Goal: Task Accomplishment & Management: Manage account settings

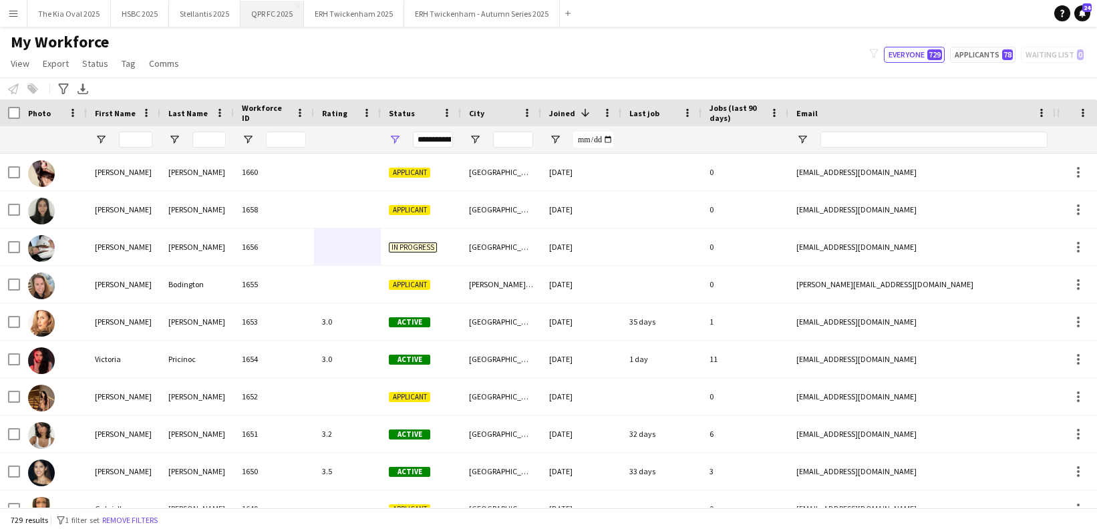
click at [273, 16] on button "QPR FC 2025 Close" at bounding box center [272, 14] width 63 height 26
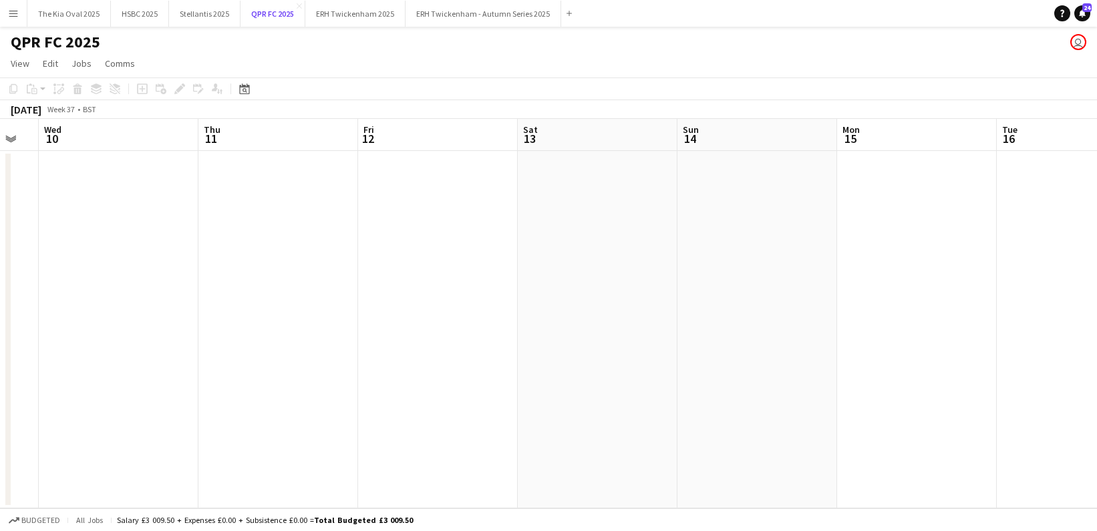
scroll to position [0, 440]
click at [249, 88] on icon "Date picker" at bounding box center [244, 89] width 11 height 11
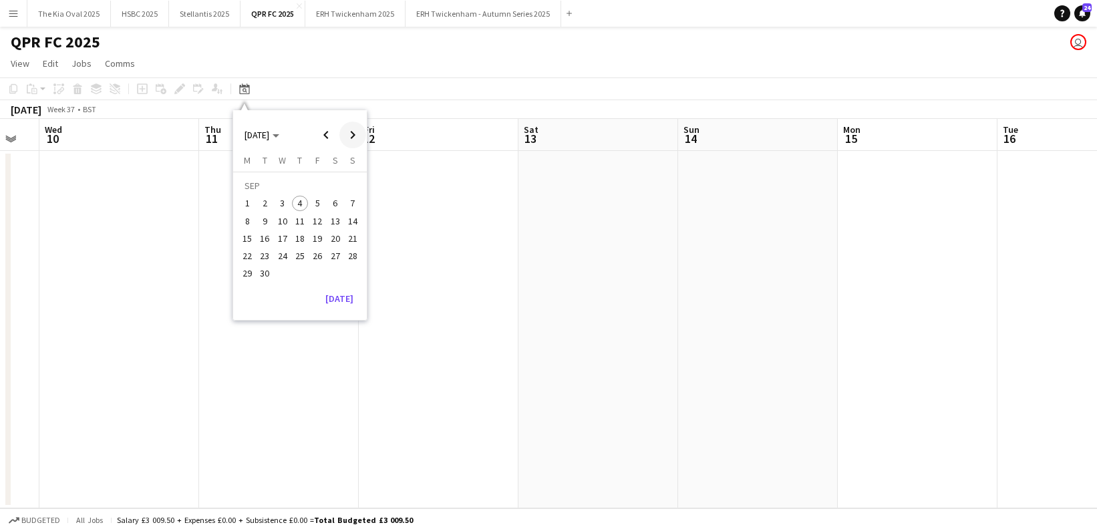
click at [358, 137] on span "Next month" at bounding box center [353, 135] width 27 height 27
click at [332, 185] on span "1" at bounding box center [335, 187] width 16 height 19
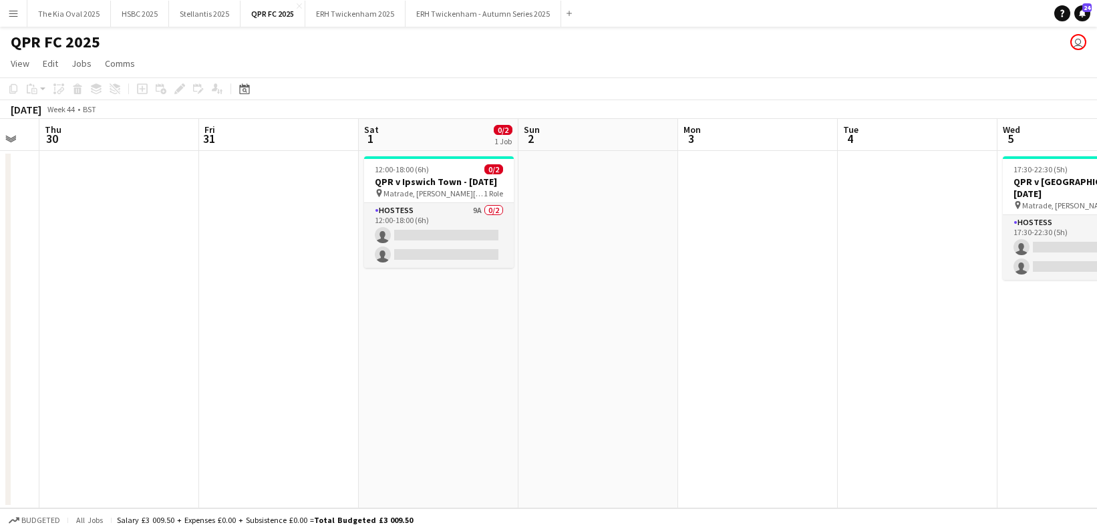
scroll to position [0, 460]
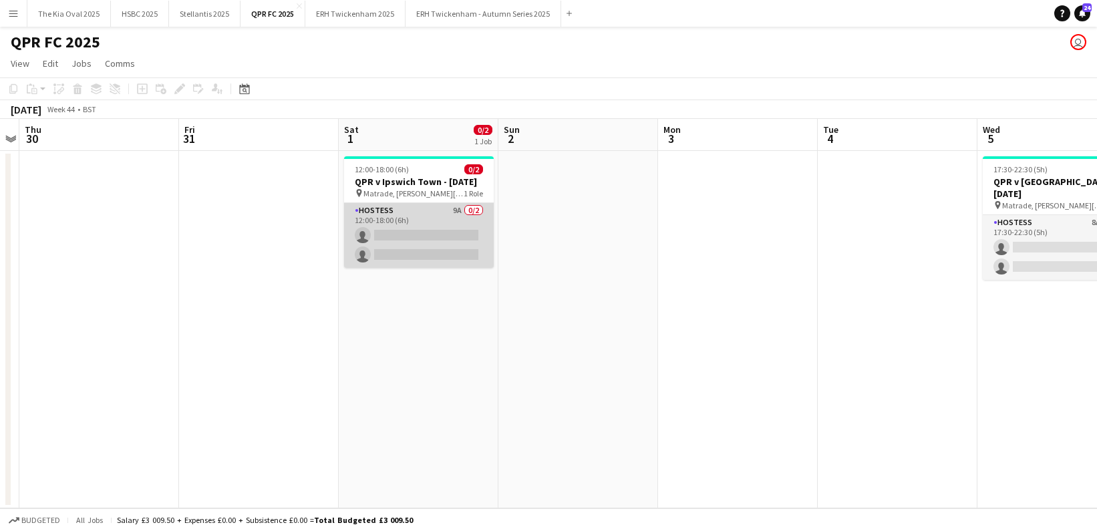
click at [428, 241] on app-card-role "Hostess 9A 0/2 12:00-18:00 (6h) single-neutral-actions single-neutral-actions" at bounding box center [419, 235] width 150 height 65
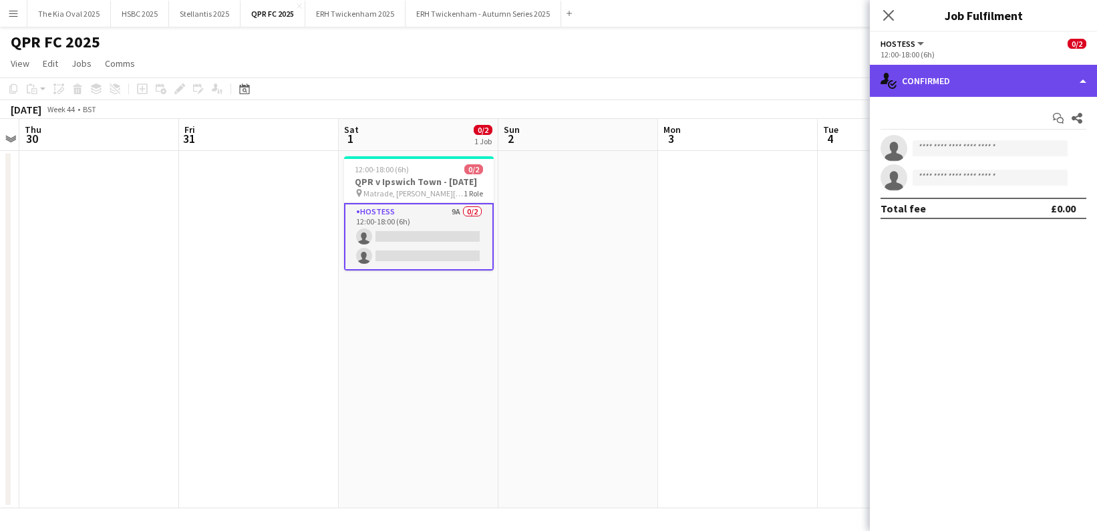
click at [1007, 77] on div "single-neutral-actions-check-2 Confirmed" at bounding box center [983, 81] width 227 height 32
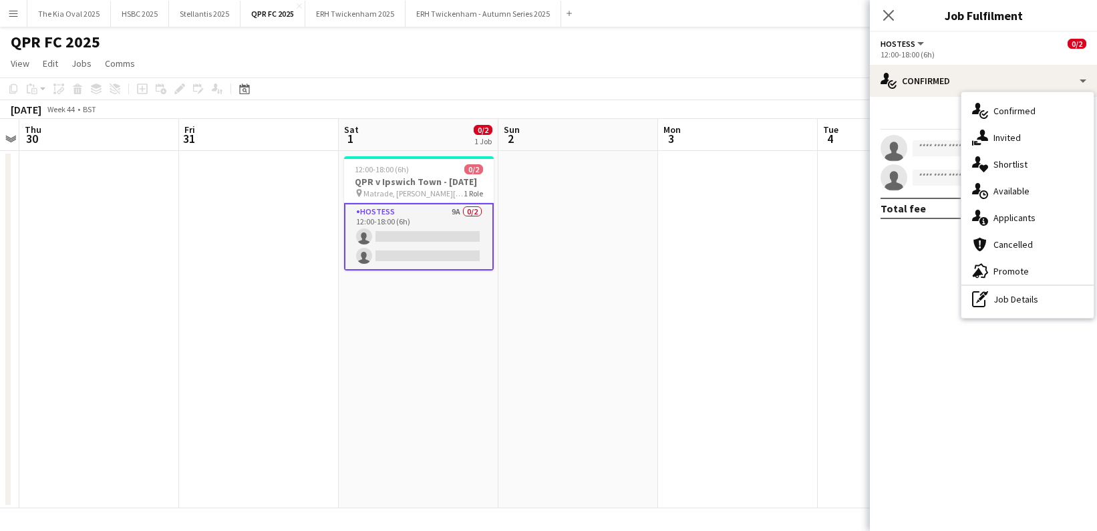
click at [1037, 217] on div "single-neutral-actions-information Applicants" at bounding box center [1028, 218] width 132 height 27
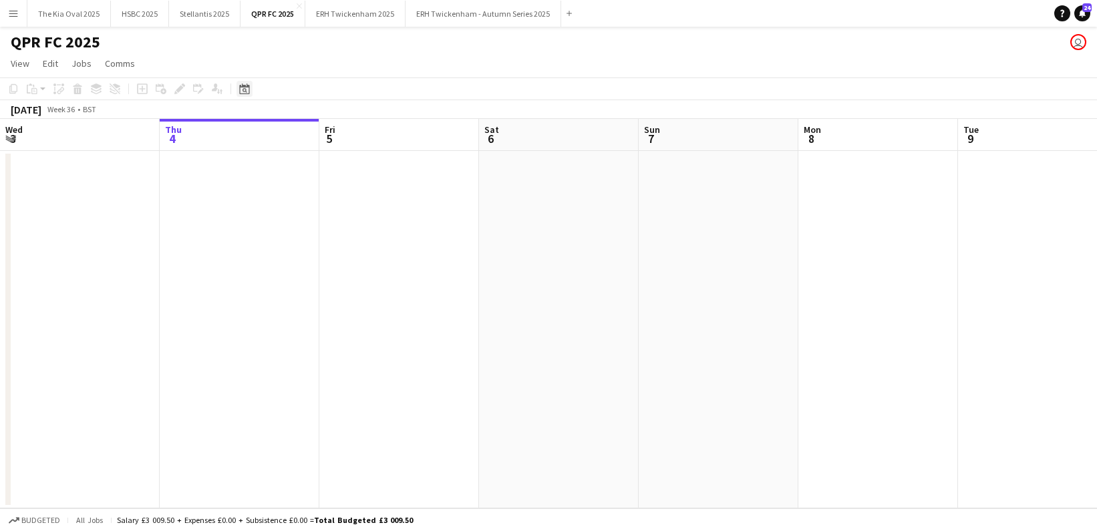
click at [249, 86] on icon at bounding box center [244, 89] width 10 height 11
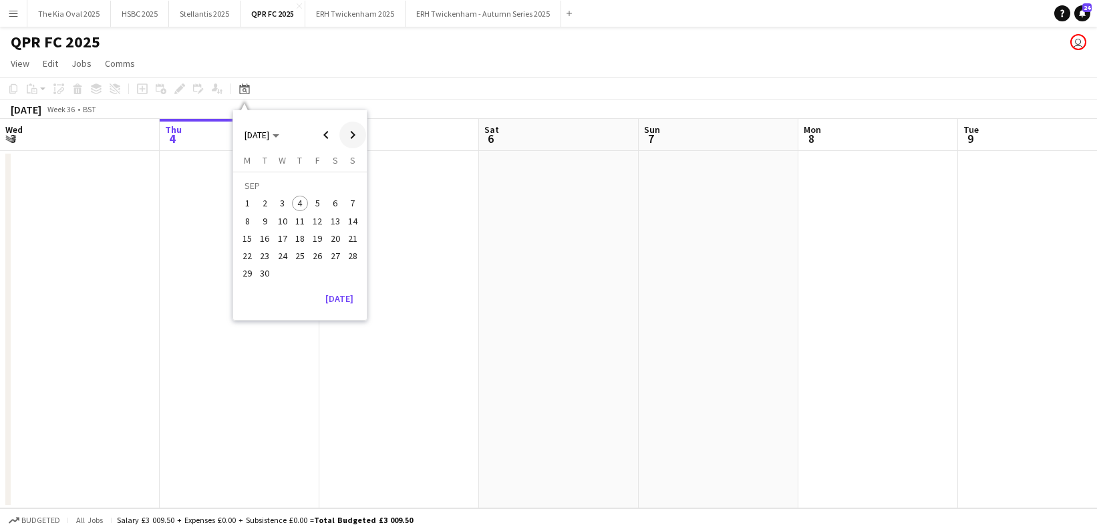
click at [359, 136] on span "Next month" at bounding box center [353, 135] width 27 height 27
click at [359, 135] on span "Next month" at bounding box center [353, 135] width 27 height 27
click at [336, 192] on span "1" at bounding box center [335, 187] width 16 height 19
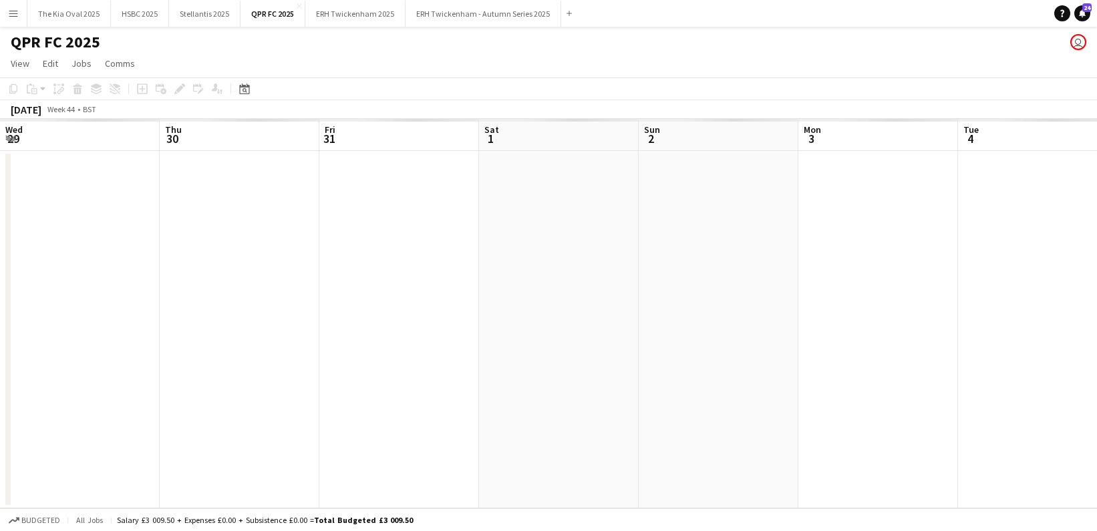
scroll to position [0, 460]
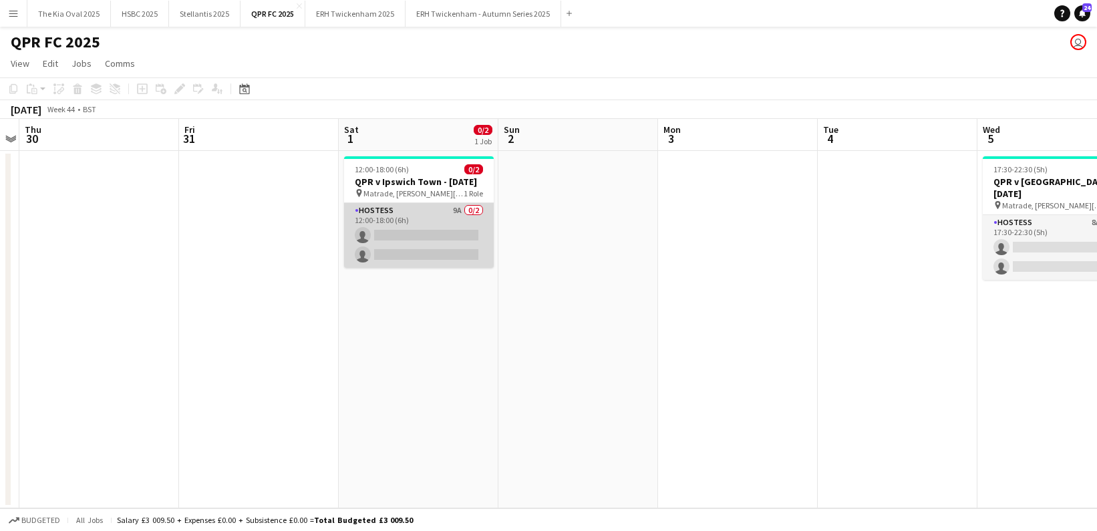
drag, startPoint x: 400, startPoint y: 230, endPoint x: 444, endPoint y: 229, distance: 44.1
click at [400, 230] on app-card-role "Hostess 9A 0/2 12:00-18:00 (6h) single-neutral-actions single-neutral-actions" at bounding box center [419, 235] width 150 height 65
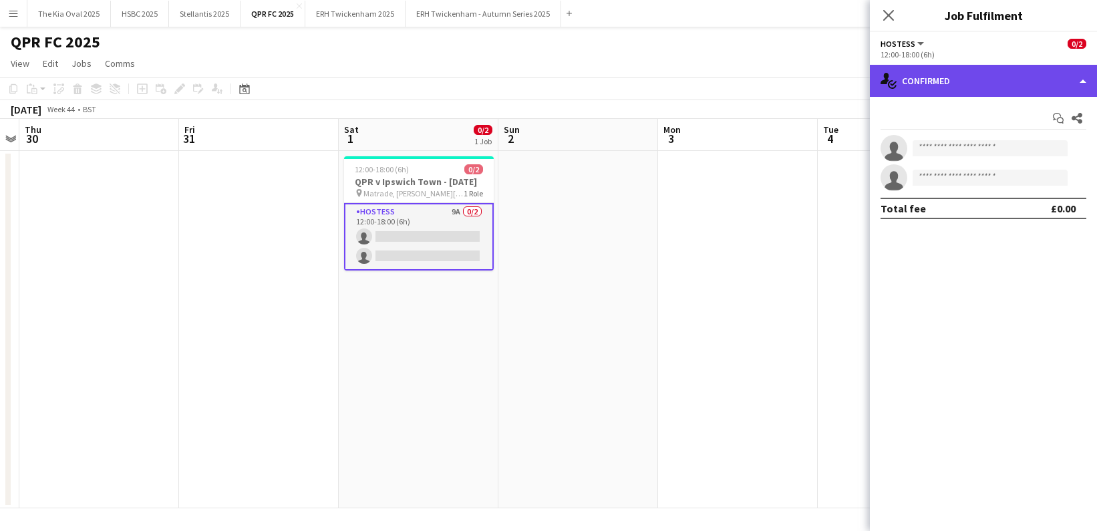
click at [1011, 82] on div "single-neutral-actions-check-2 Confirmed" at bounding box center [983, 81] width 227 height 32
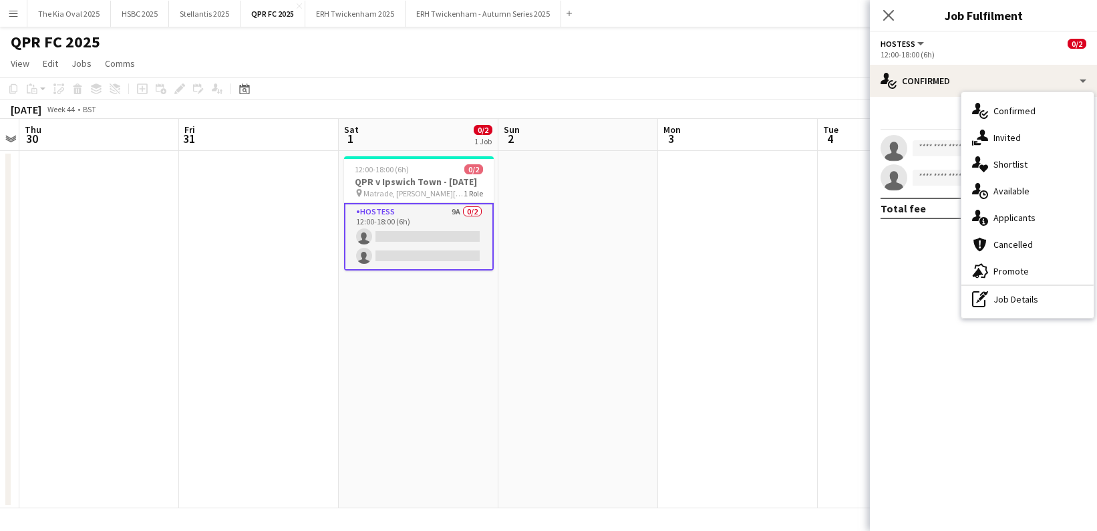
click at [1048, 224] on div "single-neutral-actions-information Applicants" at bounding box center [1028, 218] width 132 height 27
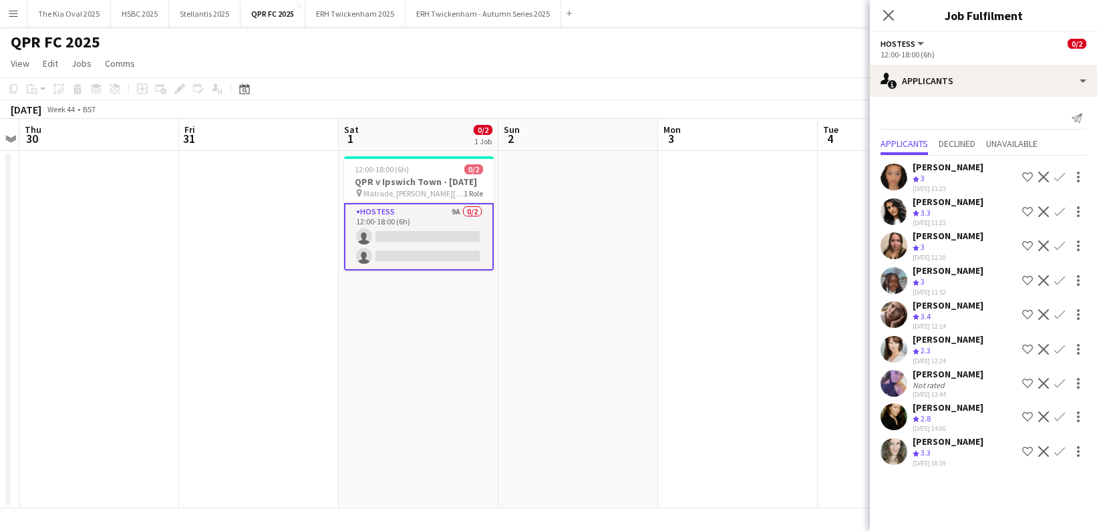
click at [894, 312] on app-user-avatar at bounding box center [894, 314] width 27 height 27
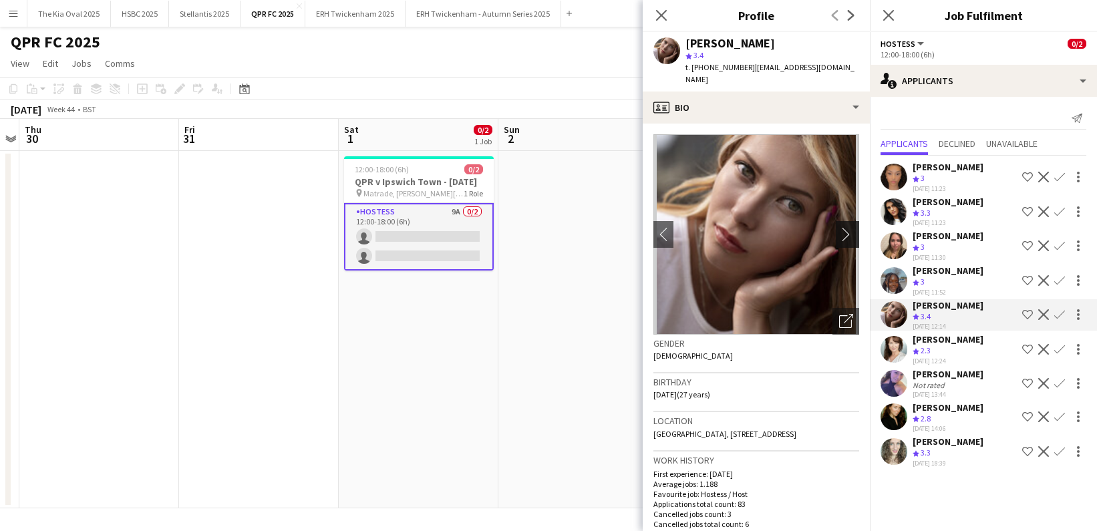
click at [847, 227] on app-icon "chevron-right" at bounding box center [849, 234] width 21 height 14
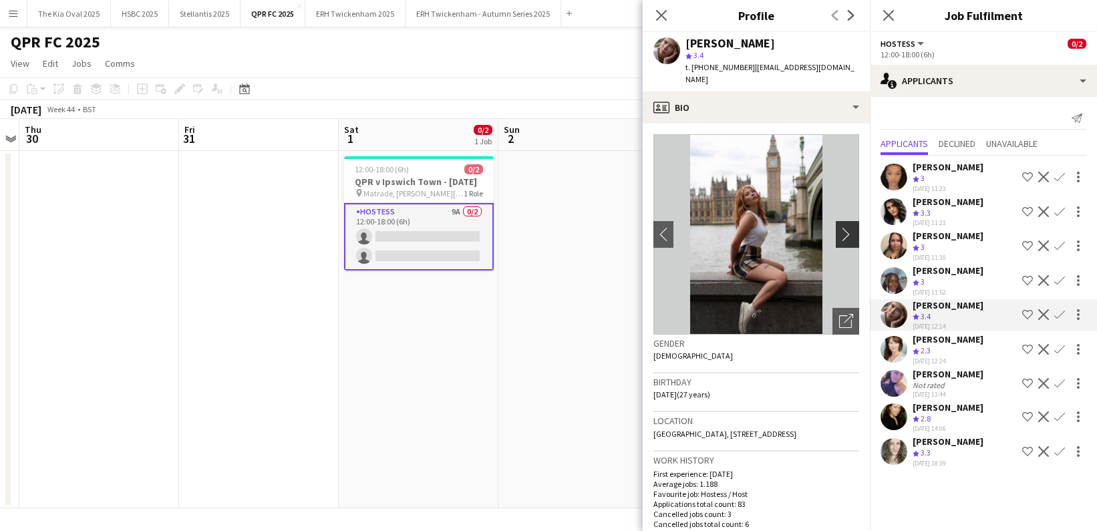
click at [847, 227] on app-icon "chevron-right" at bounding box center [849, 234] width 21 height 14
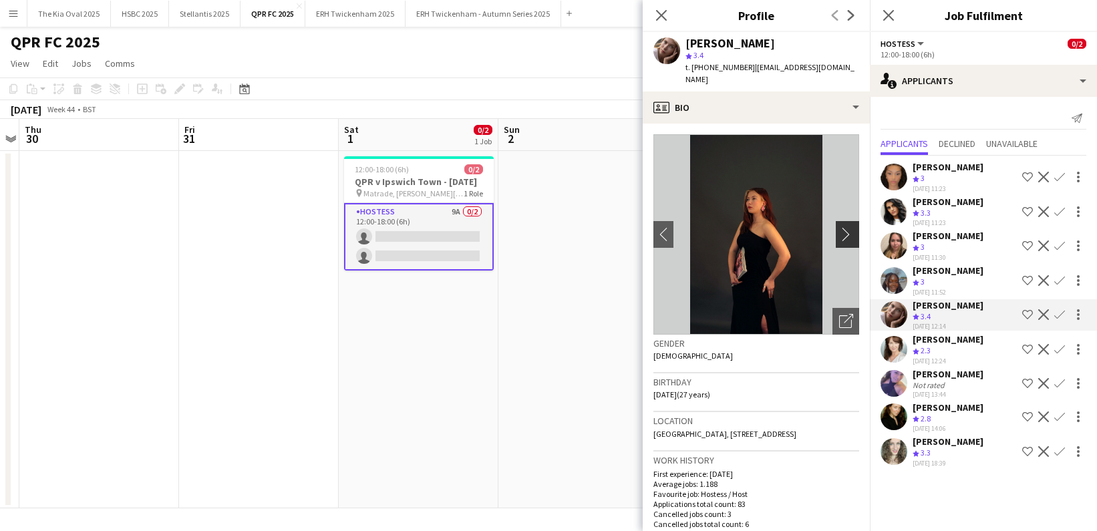
click at [847, 227] on app-icon "chevron-right" at bounding box center [849, 234] width 21 height 14
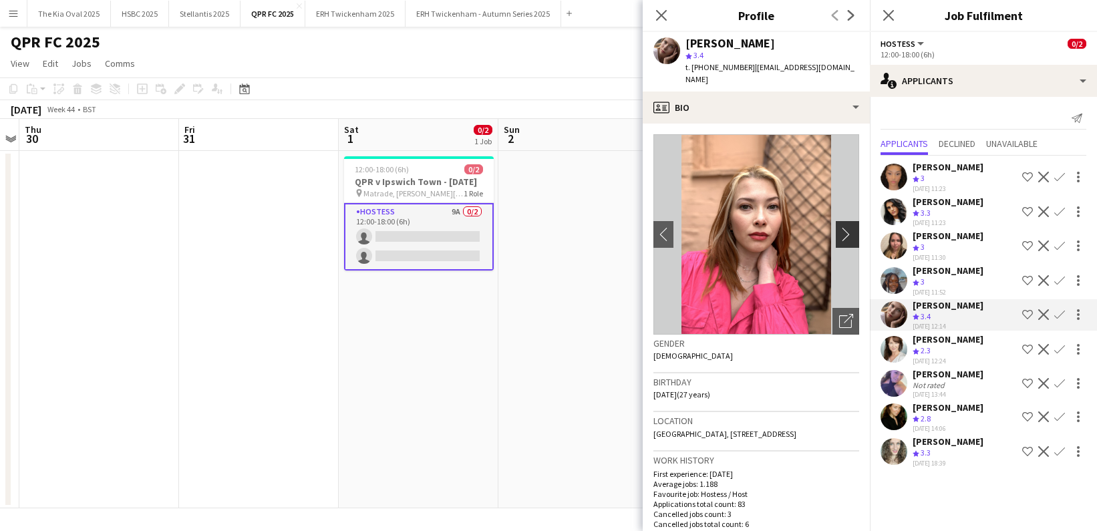
click at [847, 227] on app-icon "chevron-right" at bounding box center [849, 234] width 21 height 14
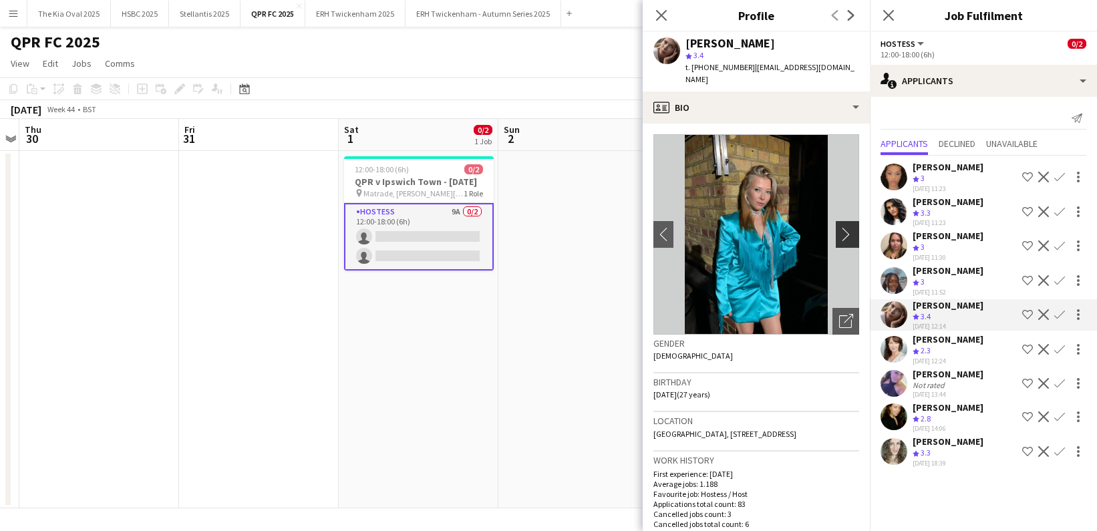
click at [847, 227] on app-icon "chevron-right" at bounding box center [849, 234] width 21 height 14
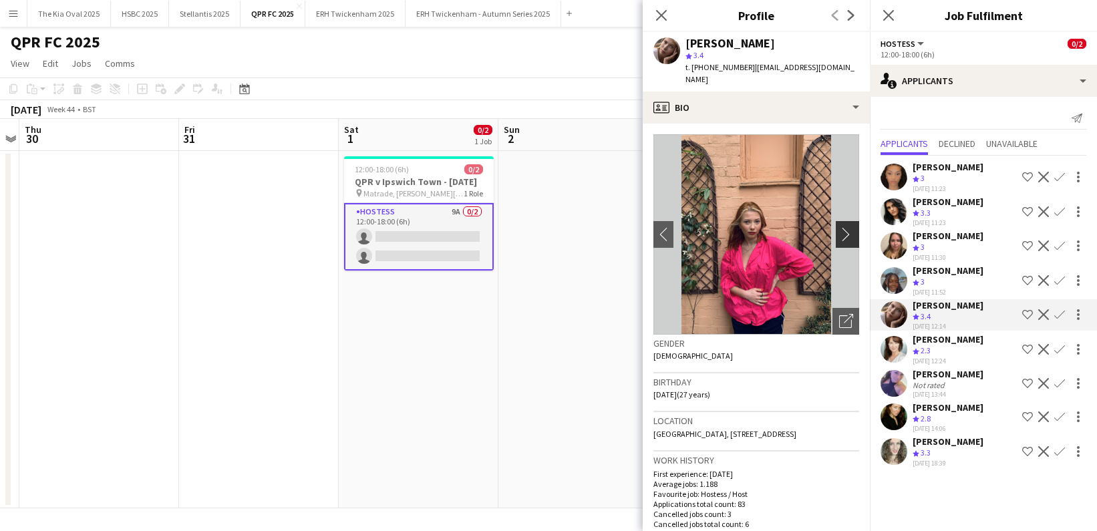
click at [847, 227] on app-icon "chevron-right" at bounding box center [849, 234] width 21 height 14
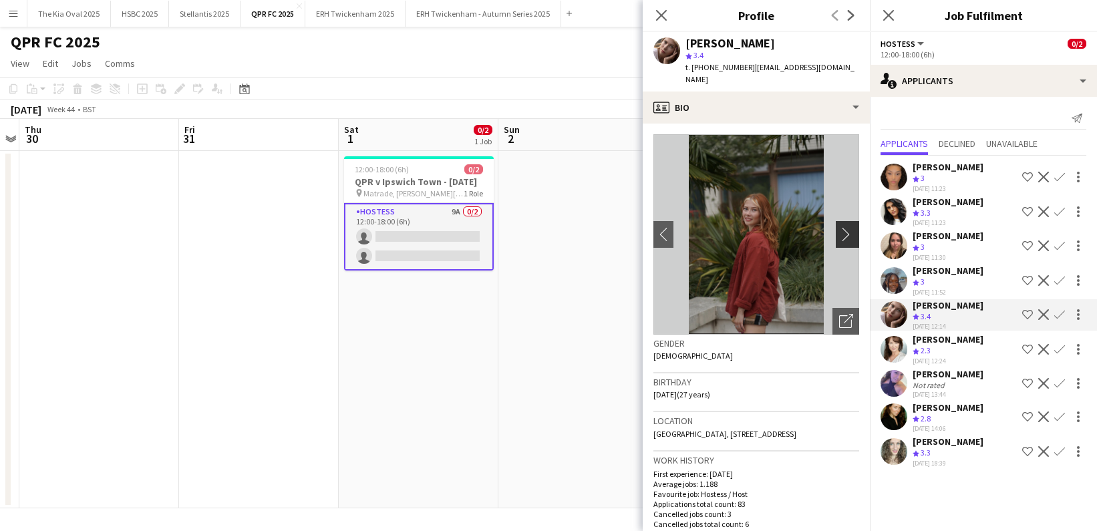
click at [847, 227] on app-icon "chevron-right" at bounding box center [849, 234] width 21 height 14
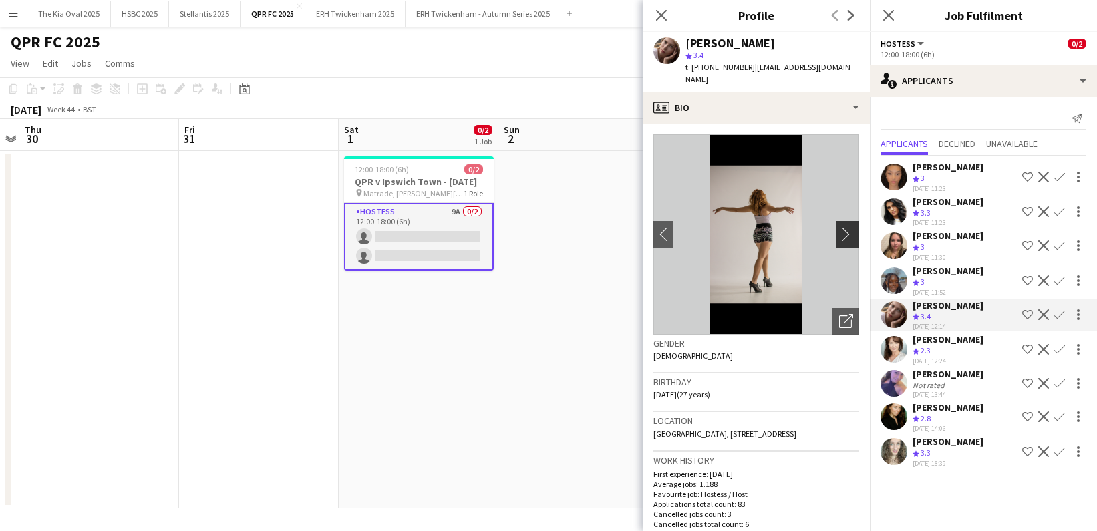
click at [847, 227] on app-icon "chevron-right" at bounding box center [849, 234] width 21 height 14
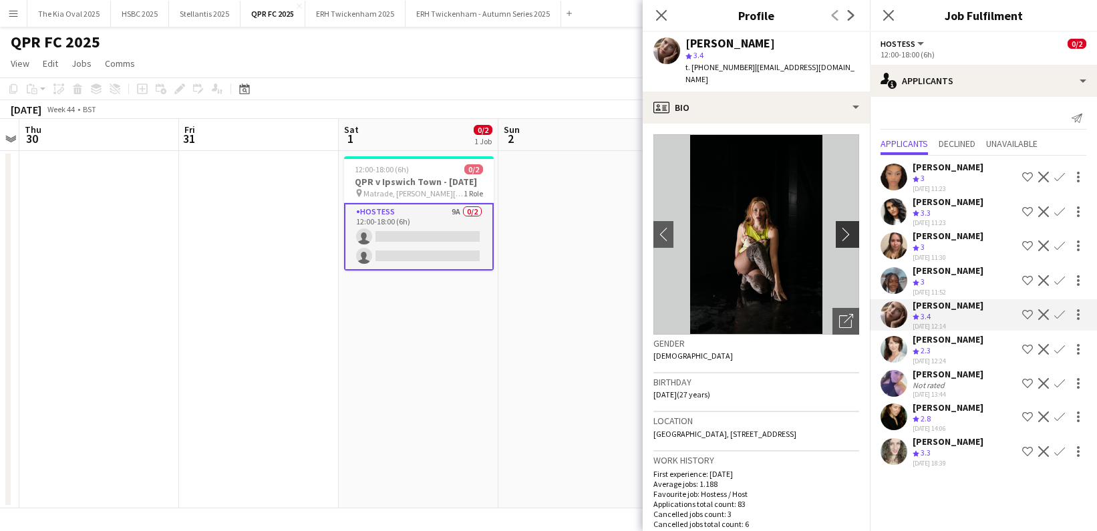
click at [847, 227] on app-icon "chevron-right" at bounding box center [849, 234] width 21 height 14
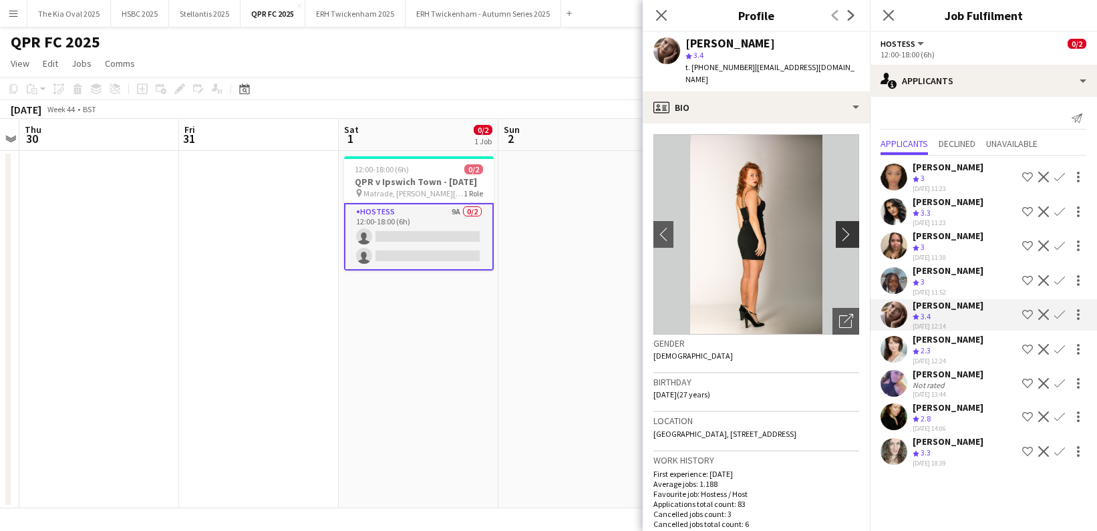
click at [847, 227] on app-icon "chevron-right" at bounding box center [849, 234] width 21 height 14
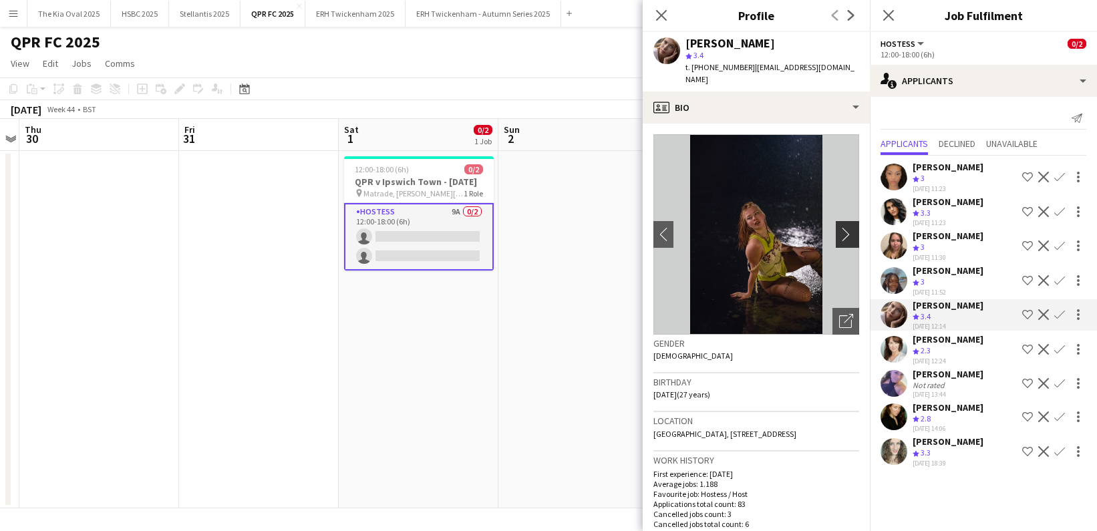
click at [847, 227] on app-icon "chevron-right" at bounding box center [849, 234] width 21 height 14
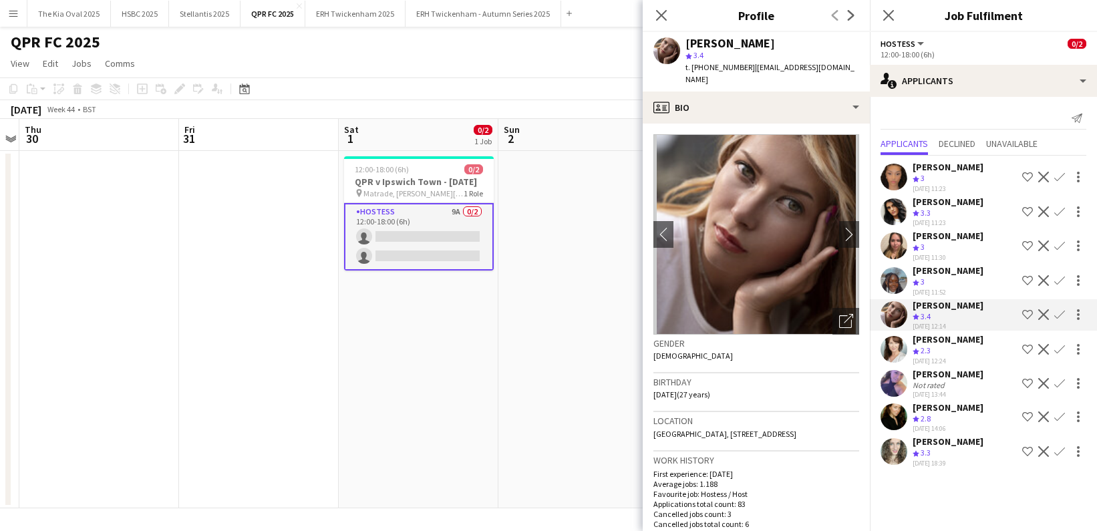
click at [900, 450] on app-user-avatar at bounding box center [894, 451] width 27 height 27
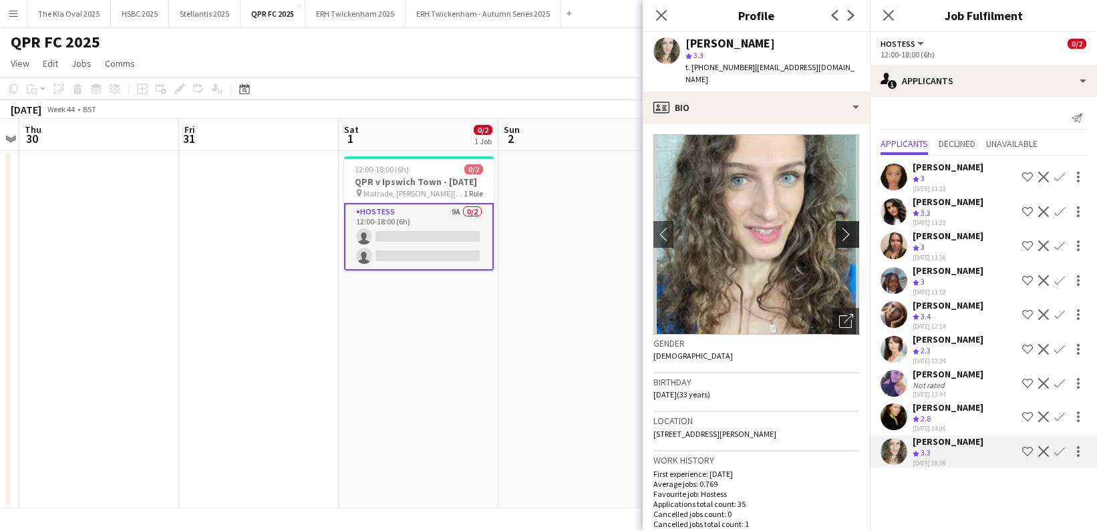
click at [846, 227] on app-icon "chevron-right" at bounding box center [849, 234] width 21 height 14
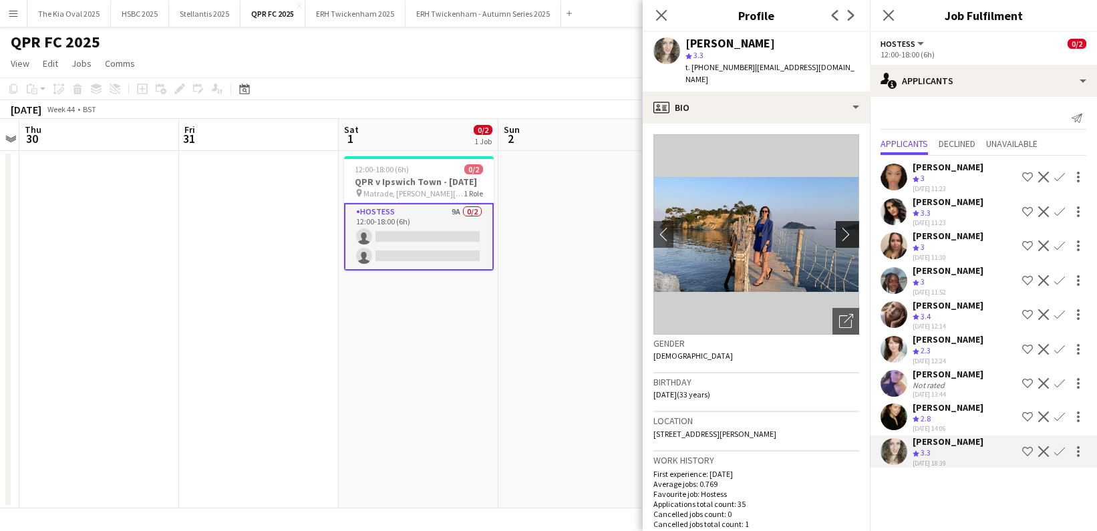
click at [846, 227] on app-icon "chevron-right" at bounding box center [849, 234] width 21 height 14
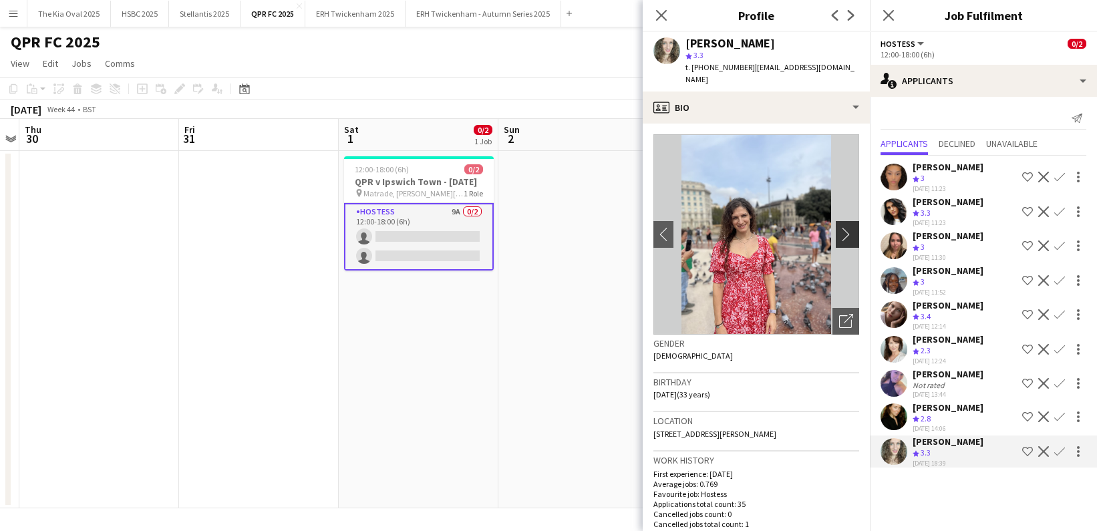
click at [846, 227] on app-icon "chevron-right" at bounding box center [849, 234] width 21 height 14
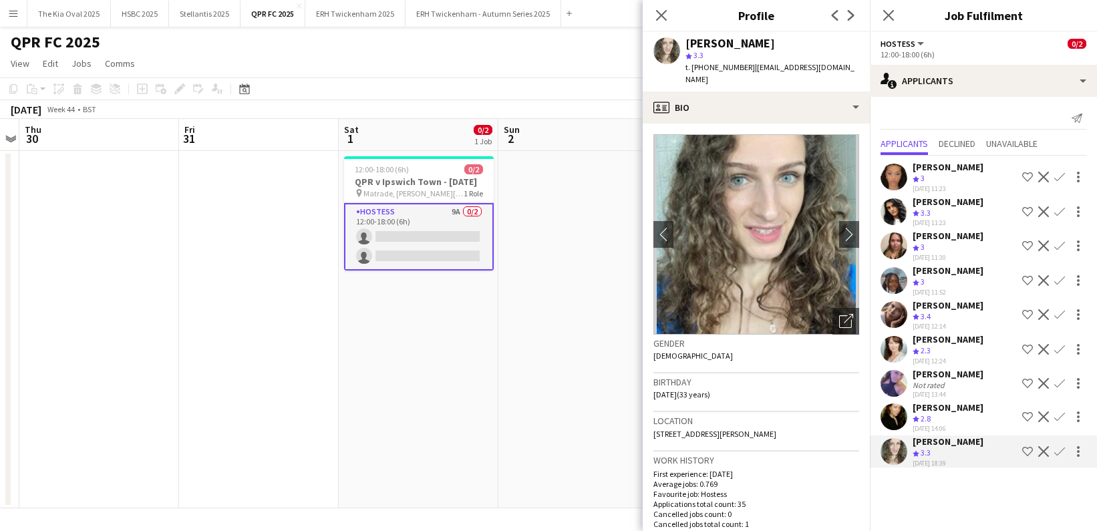
click at [562, 310] on app-date-cell at bounding box center [579, 330] width 160 height 358
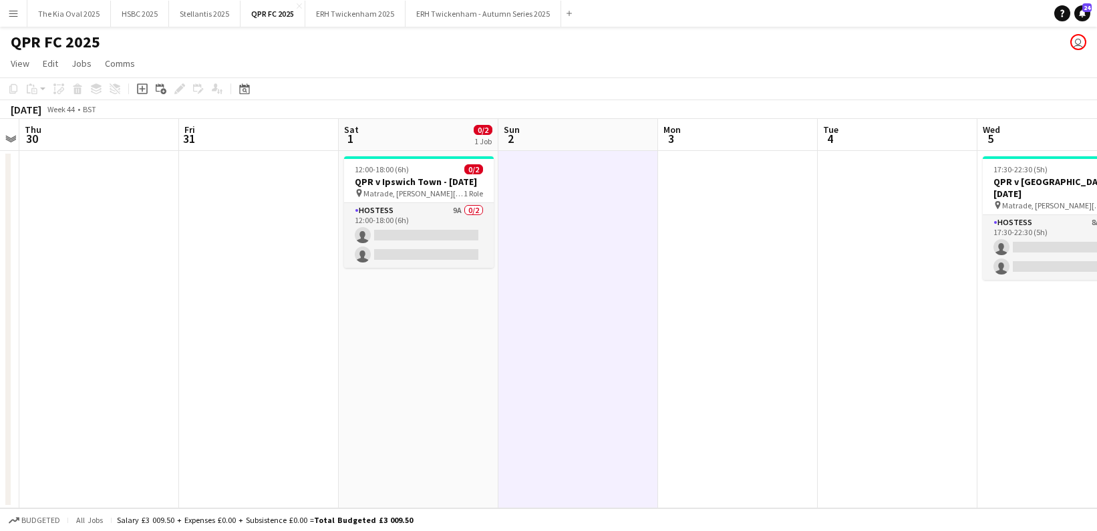
scroll to position [0, 483]
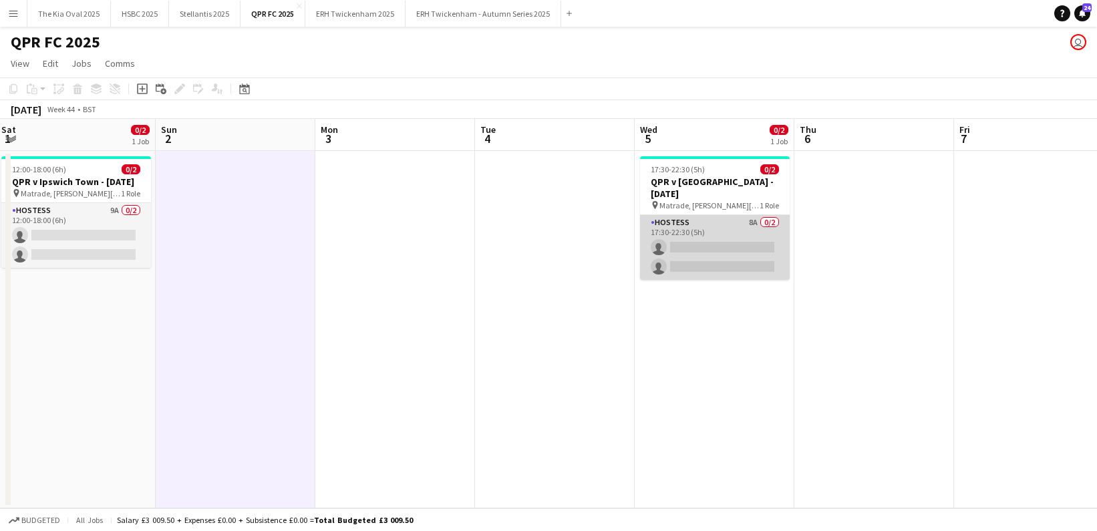
click at [716, 233] on app-card-role "Hostess 8A 0/2 17:30-22:30 (5h) single-neutral-actions single-neutral-actions" at bounding box center [715, 247] width 150 height 65
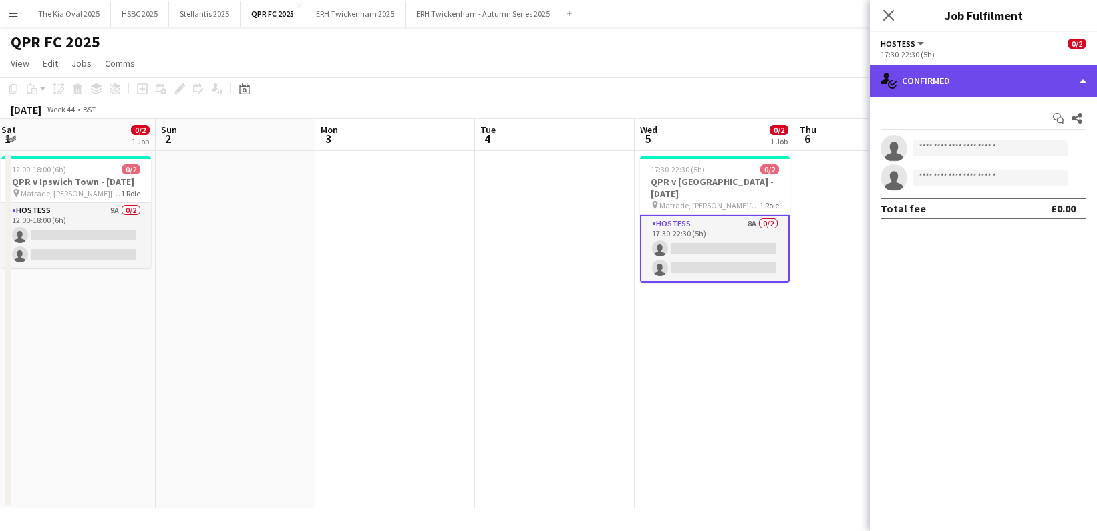
click at [1016, 82] on div "single-neutral-actions-check-2 Confirmed" at bounding box center [983, 81] width 227 height 32
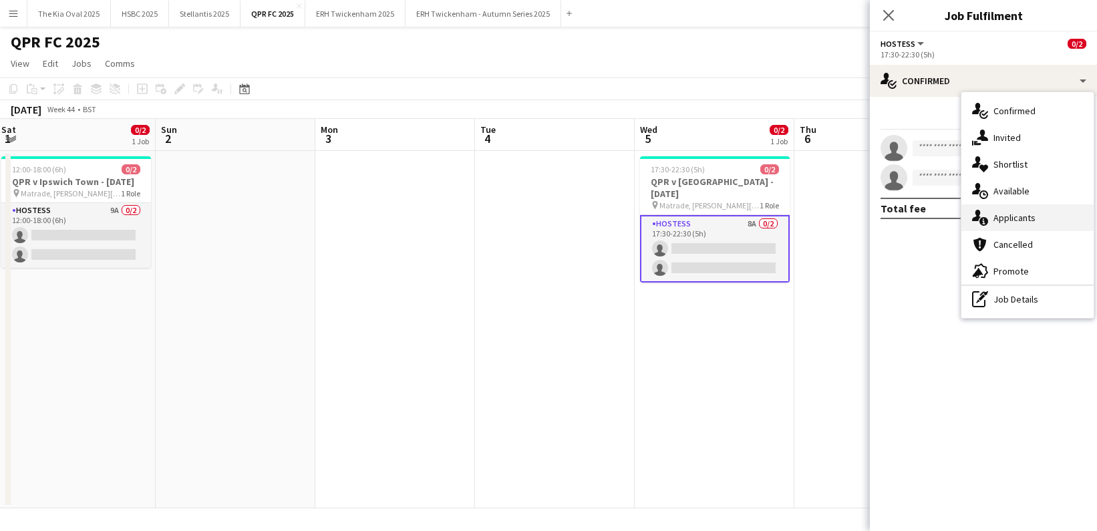
click at [1066, 223] on div "single-neutral-actions-information Applicants" at bounding box center [1028, 218] width 132 height 27
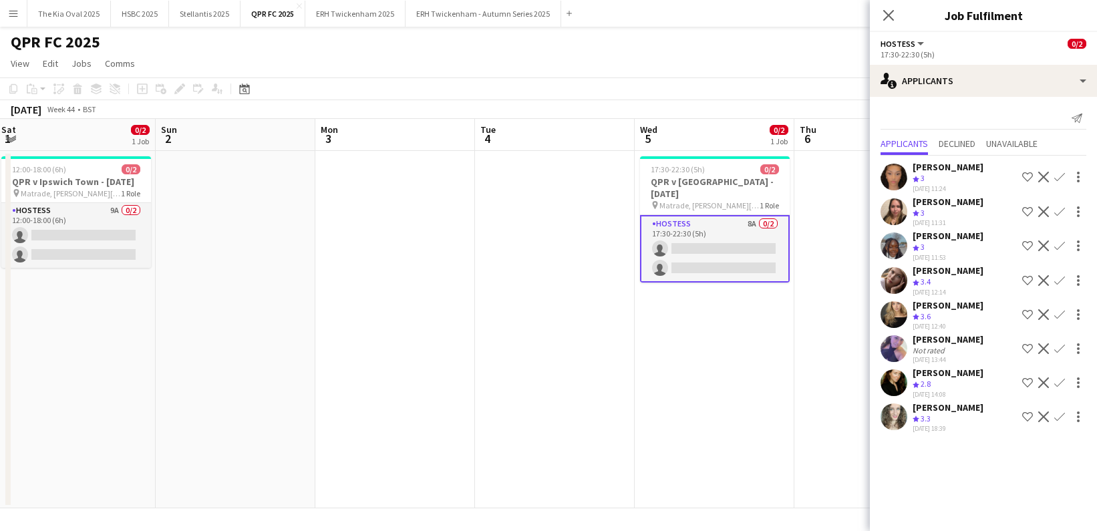
click at [1062, 315] on app-icon "Confirm" at bounding box center [1060, 314] width 11 height 11
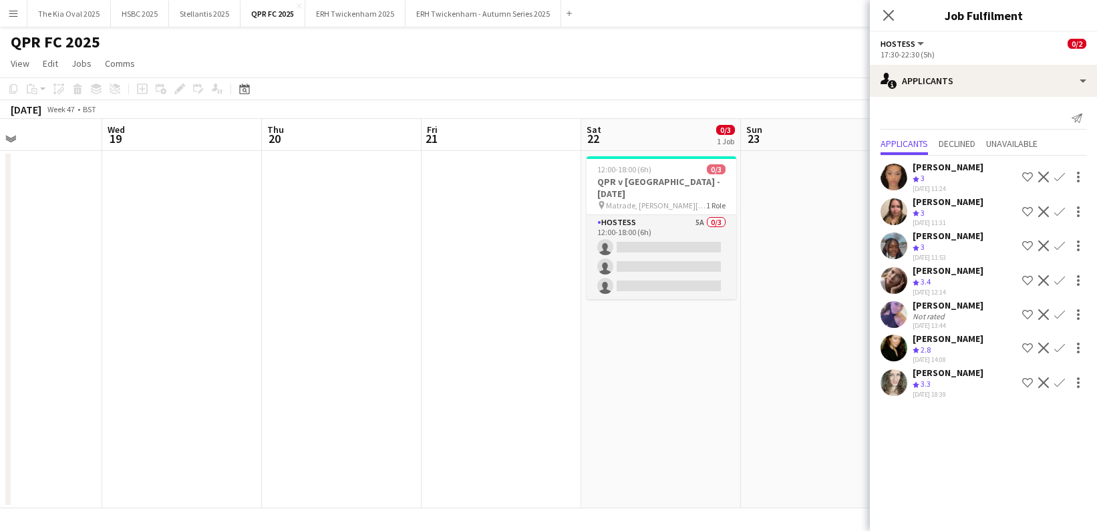
scroll to position [0, 394]
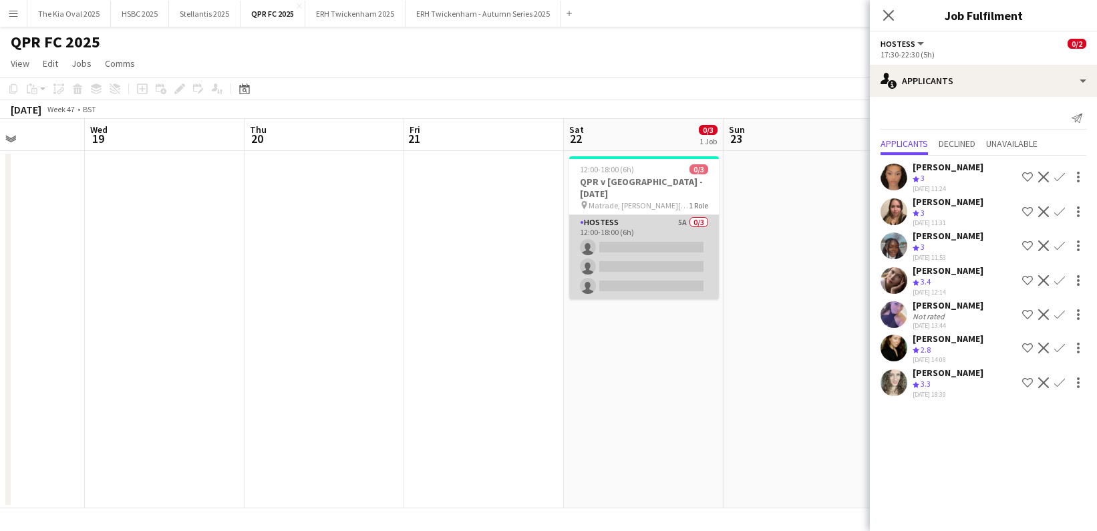
click at [660, 242] on app-card-role "Hostess 5A 0/3 12:00-18:00 (6h) single-neutral-actions single-neutral-actions s…" at bounding box center [644, 257] width 150 height 84
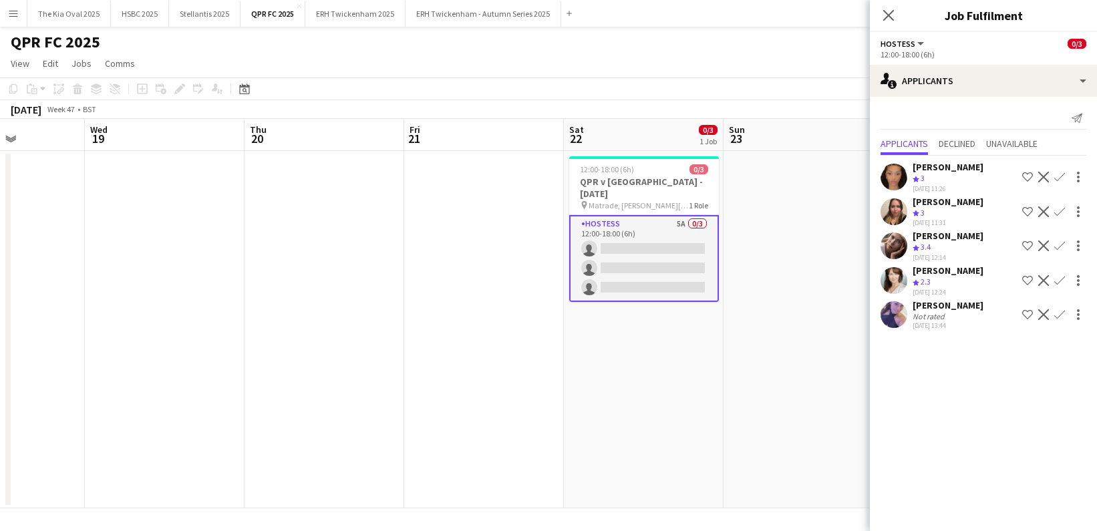
click at [751, 421] on app-date-cell at bounding box center [804, 330] width 160 height 358
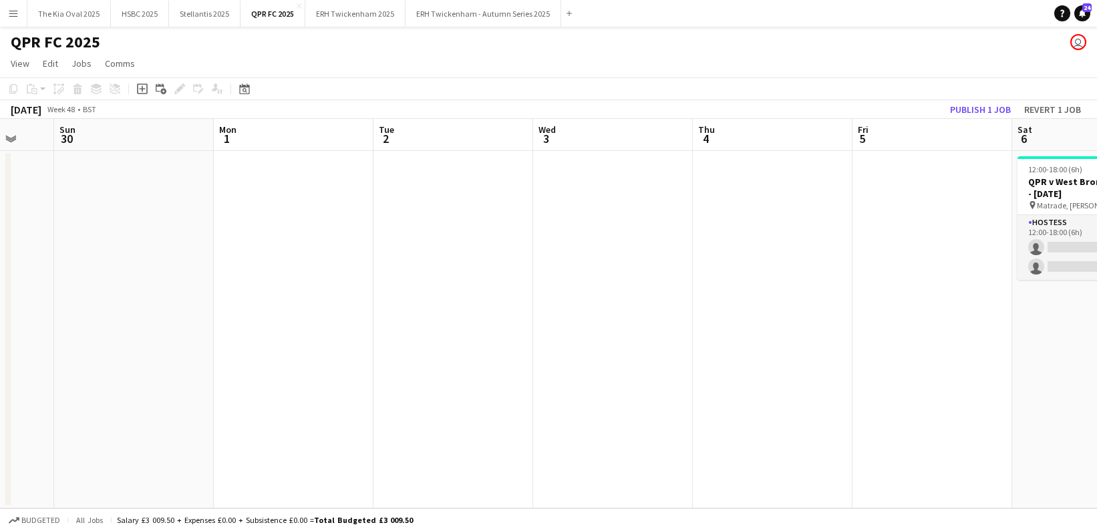
scroll to position [0, 524]
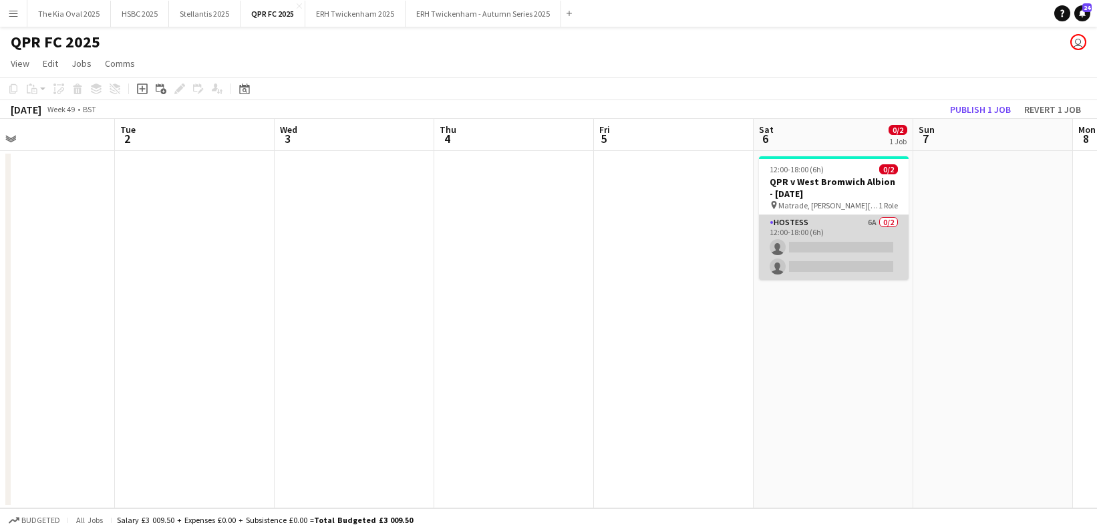
click at [883, 258] on app-card-role "Hostess 6A 0/2 12:00-18:00 (6h) single-neutral-actions single-neutral-actions" at bounding box center [834, 247] width 150 height 65
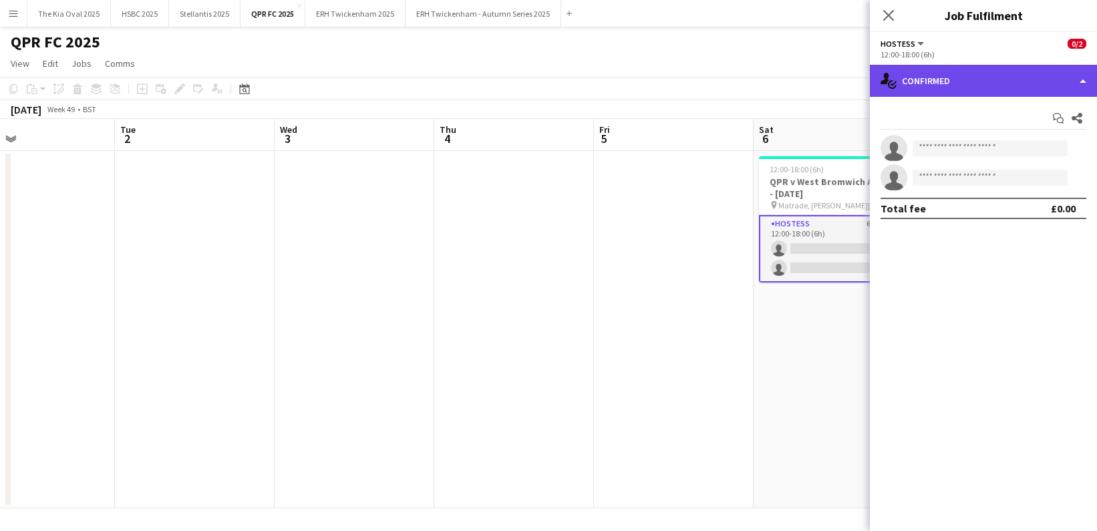
click at [1042, 80] on div "single-neutral-actions-check-2 Confirmed" at bounding box center [983, 81] width 227 height 32
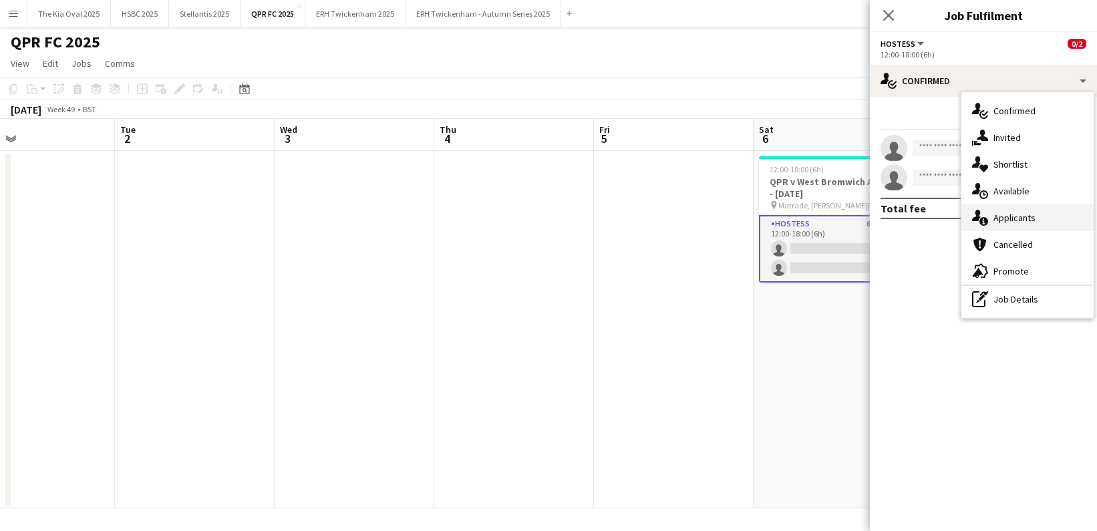
click at [1067, 225] on div "single-neutral-actions-information Applicants" at bounding box center [1028, 218] width 132 height 27
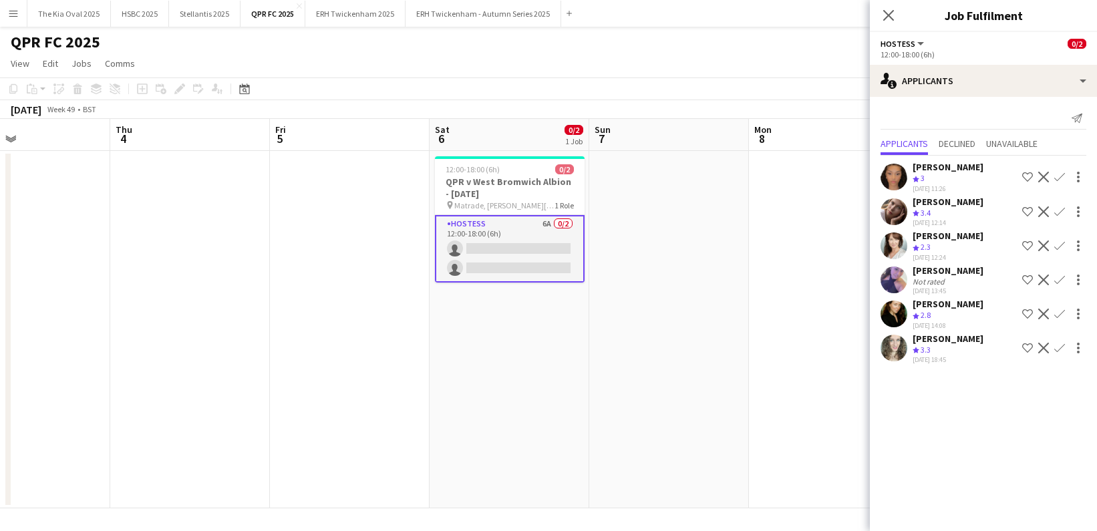
scroll to position [0, 449]
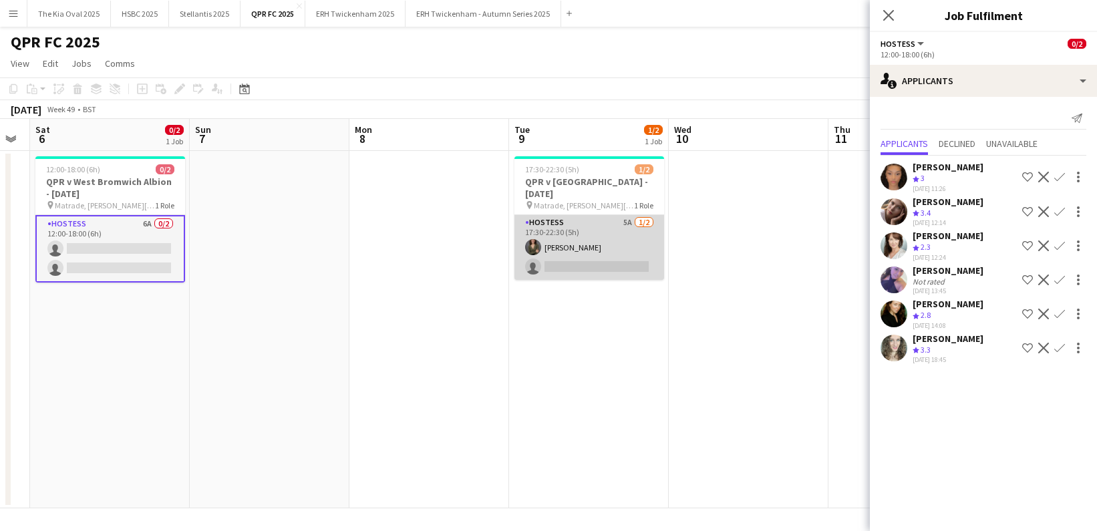
click at [629, 247] on app-card-role "Hostess 5A 1/2 17:30-22:30 (5h) Chloe Williams single-neutral-actions" at bounding box center [590, 247] width 150 height 65
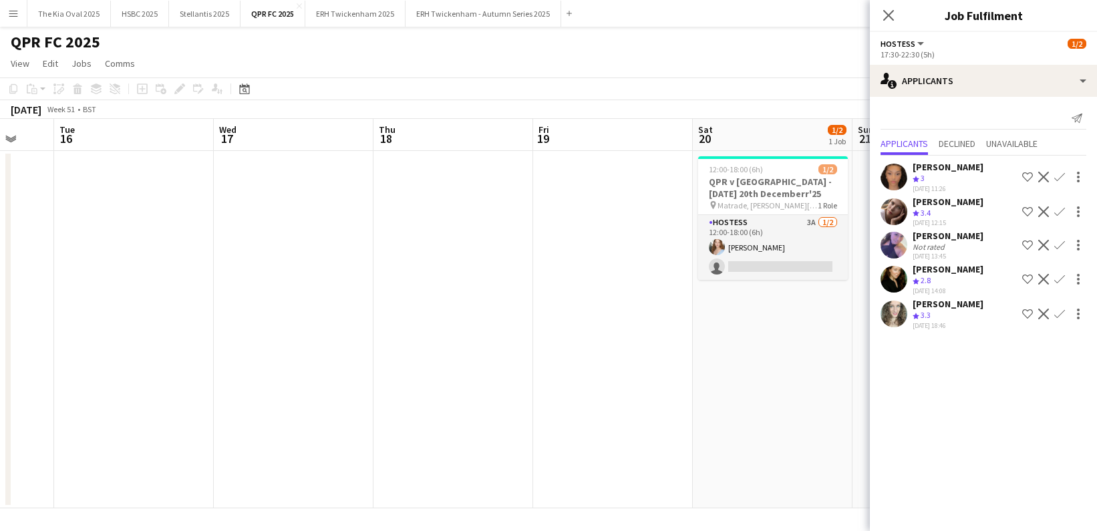
scroll to position [0, 435]
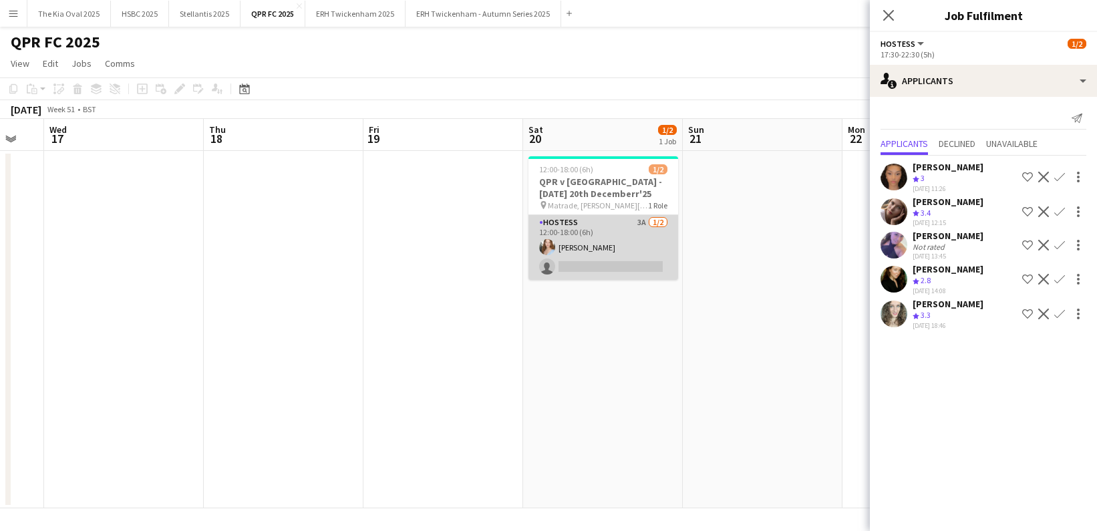
click at [626, 251] on app-card-role "Hostess 3A 1/2 12:00-18:00 (6h) Abbi Hodgson single-neutral-actions" at bounding box center [604, 247] width 150 height 65
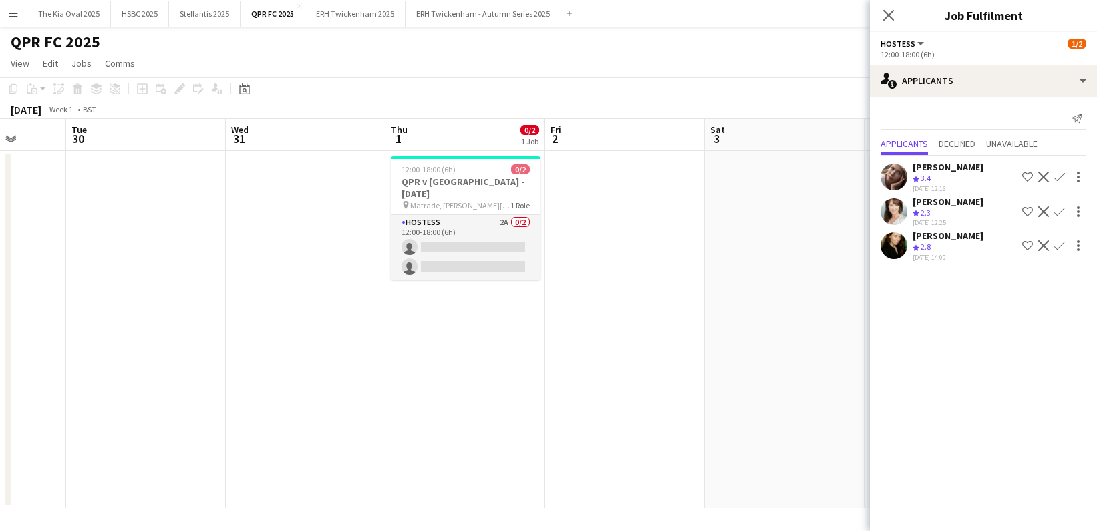
scroll to position [0, 501]
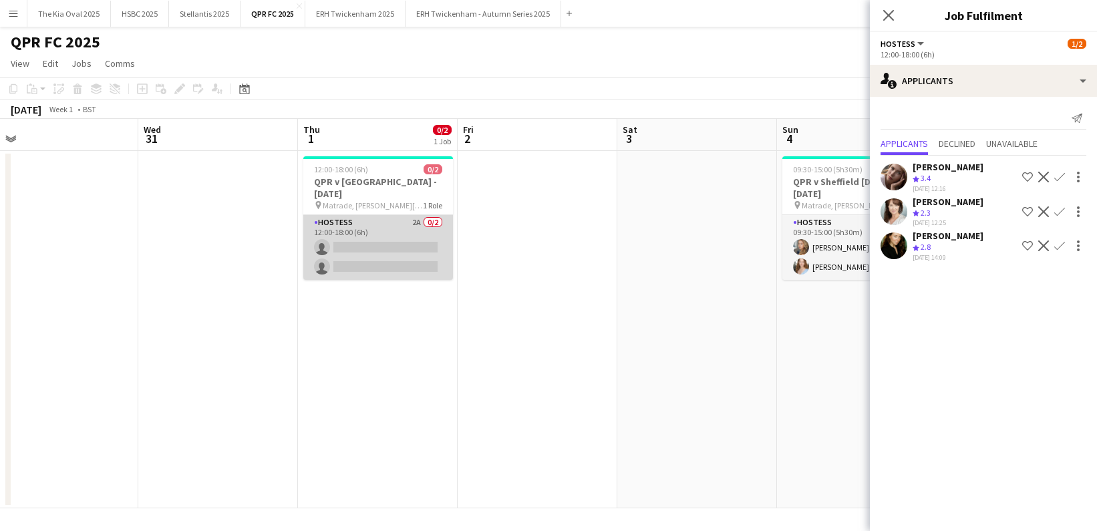
click at [411, 259] on app-card-role "Hostess 2A 0/2 12:00-18:00 (6h) single-neutral-actions single-neutral-actions" at bounding box center [378, 247] width 150 height 65
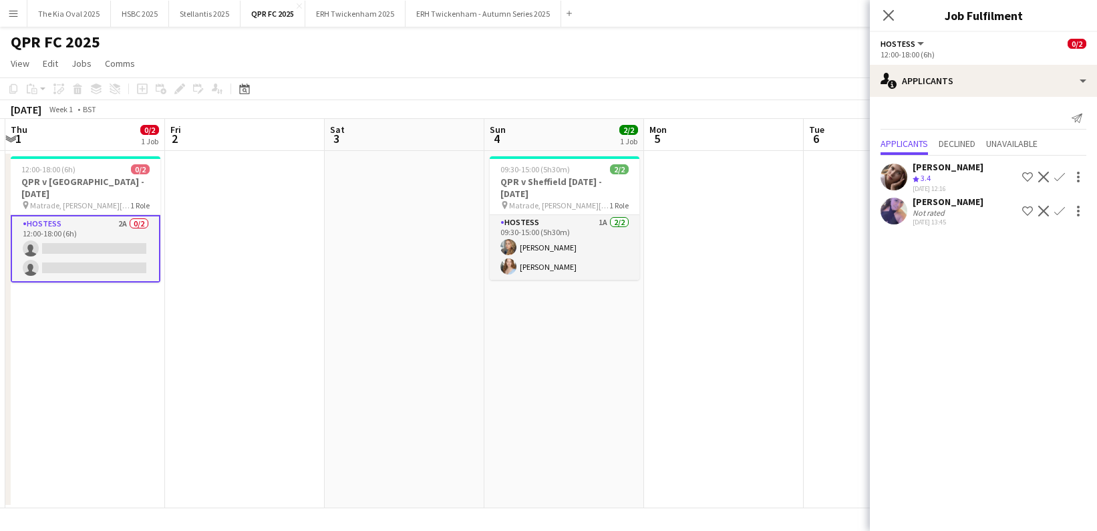
scroll to position [0, 477]
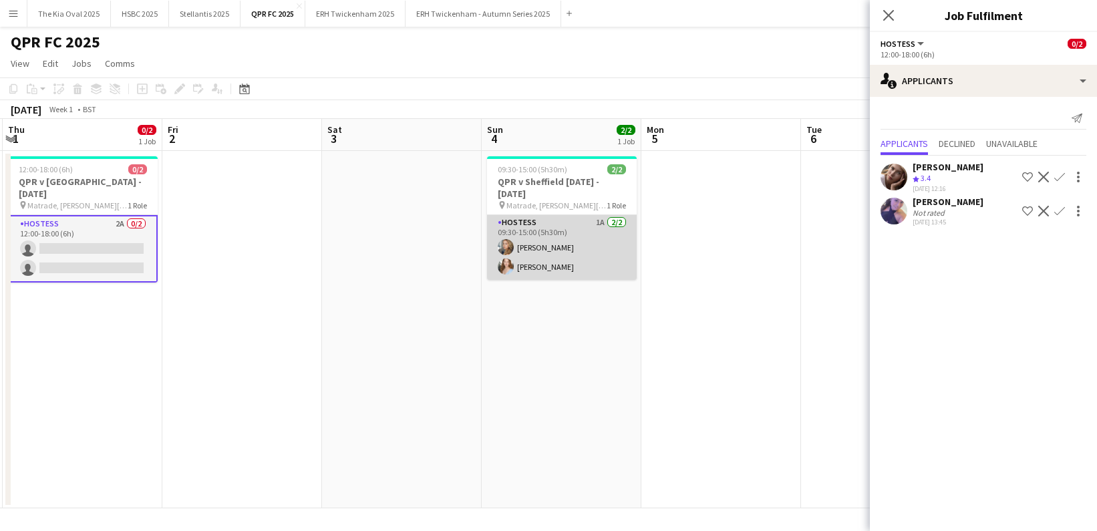
click at [591, 257] on app-card-role "Hostess 1A 2/2 09:30-15:00 (5h30m) Abygail Pryce Abbi Hodgson" at bounding box center [562, 247] width 150 height 65
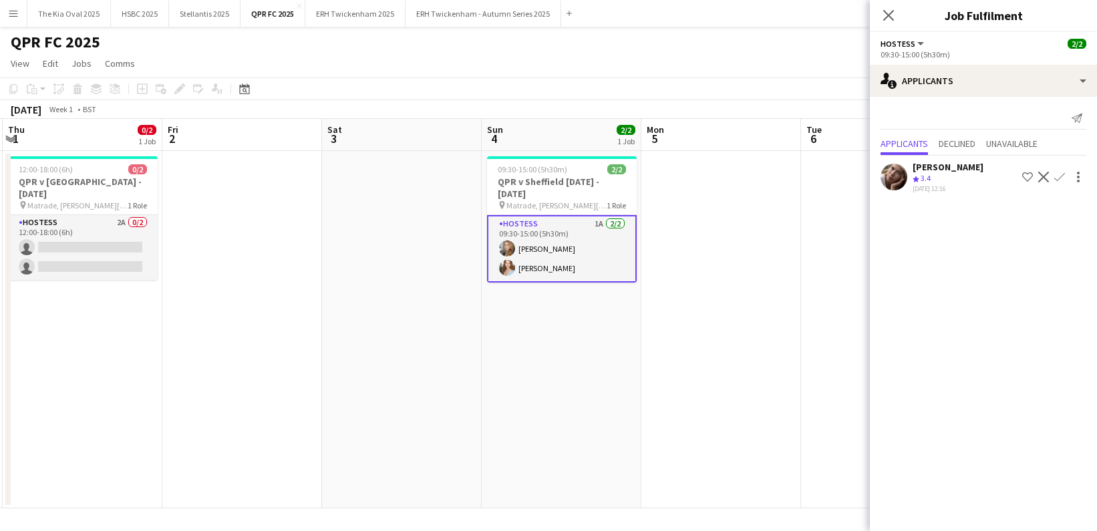
scroll to position [0, 483]
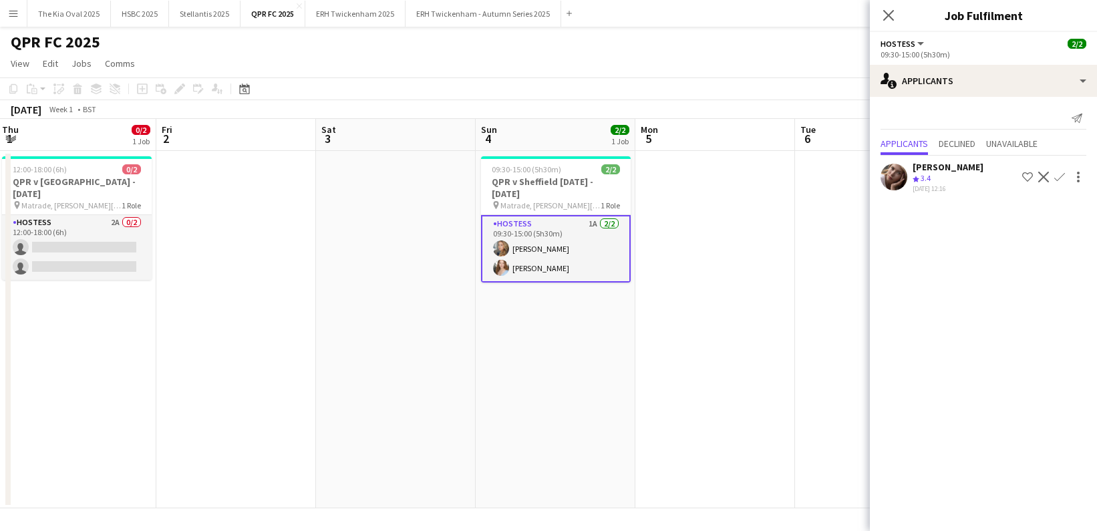
click at [575, 350] on app-date-cell "09:30-15:00 (5h30m) 2/2 QPR v Sheffield Wednesday - Sunday 4th January'26 pin M…" at bounding box center [556, 330] width 160 height 358
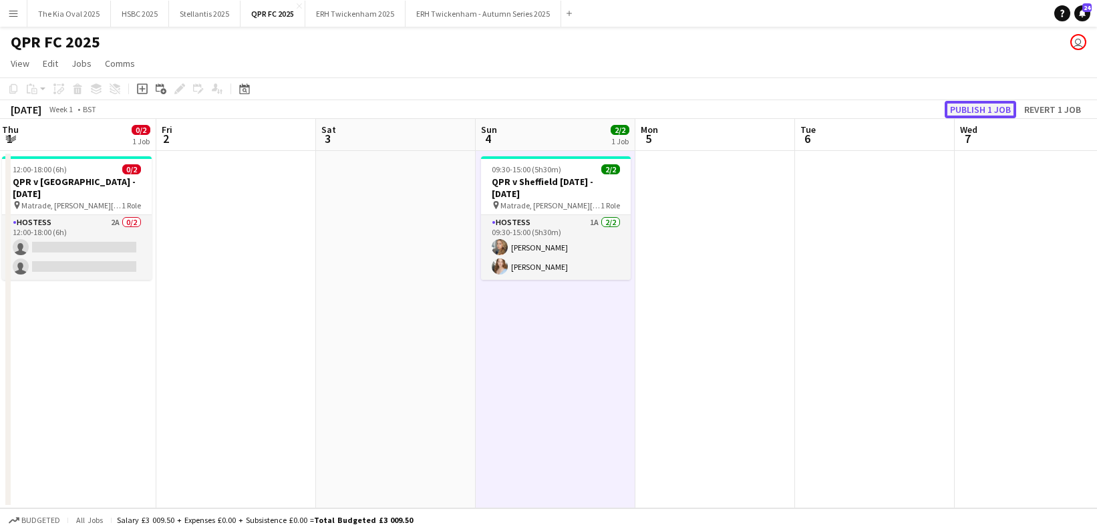
click at [966, 112] on button "Publish 1 job" at bounding box center [981, 109] width 72 height 17
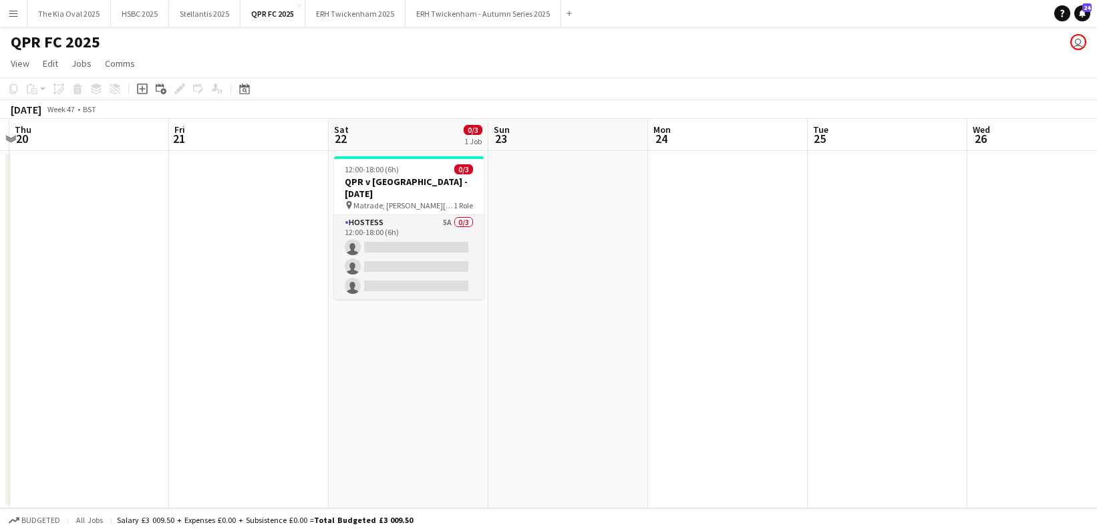
scroll to position [0, 280]
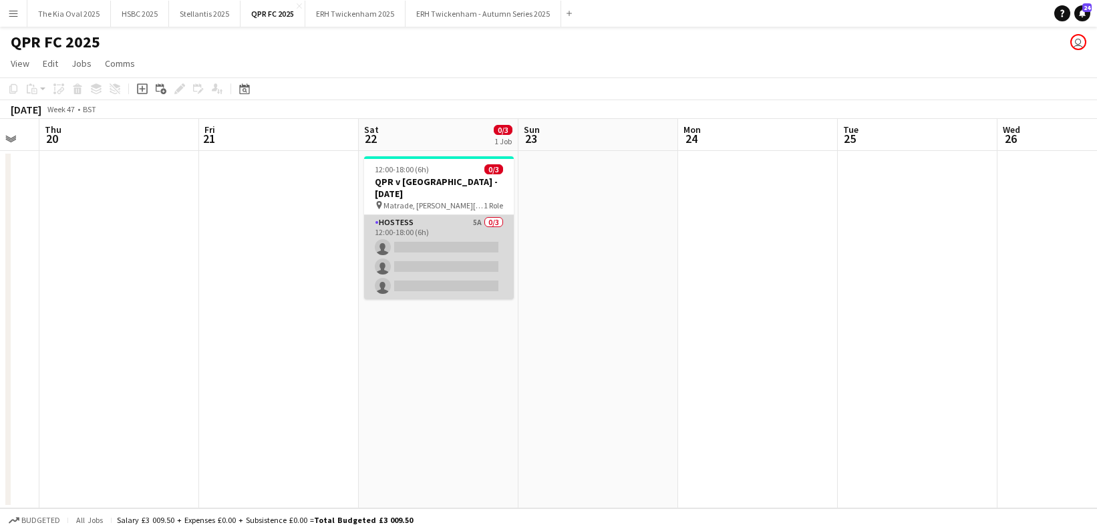
click at [495, 247] on app-card-role "Hostess 5A 0/3 12:00-18:00 (6h) single-neutral-actions single-neutral-actions s…" at bounding box center [439, 257] width 150 height 84
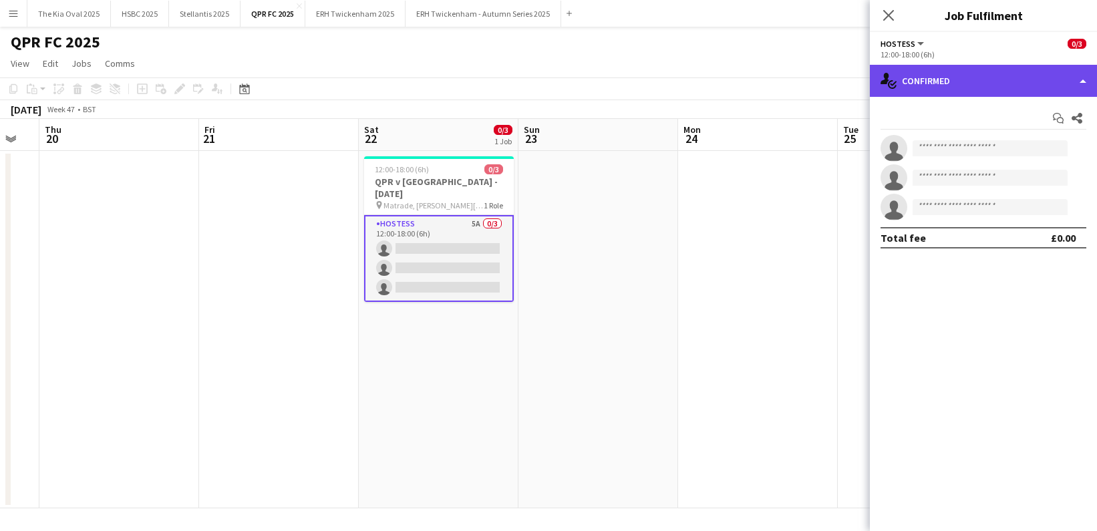
click at [999, 88] on div "single-neutral-actions-check-2 Confirmed" at bounding box center [983, 81] width 227 height 32
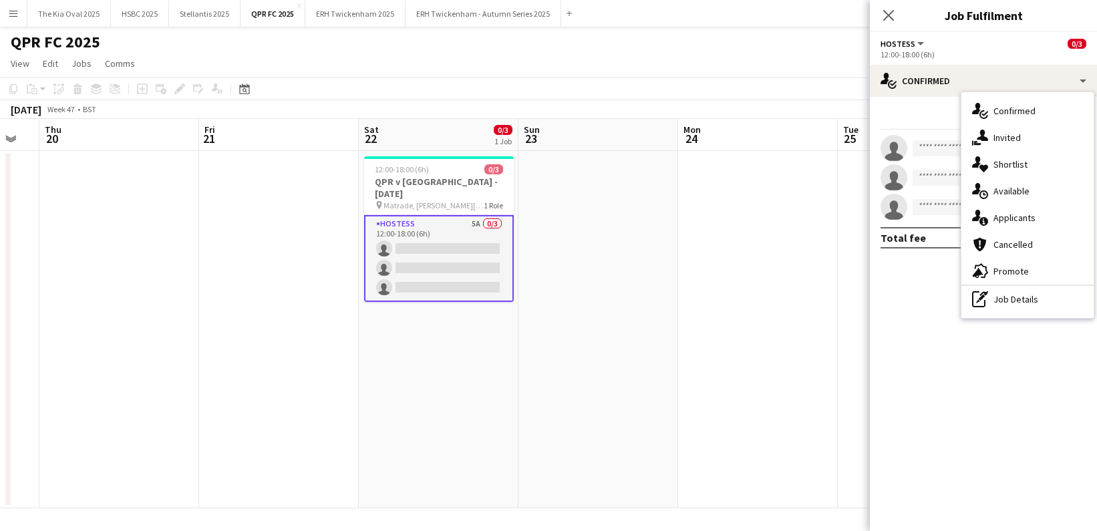
click at [1052, 223] on div "single-neutral-actions-information Applicants" at bounding box center [1028, 218] width 132 height 27
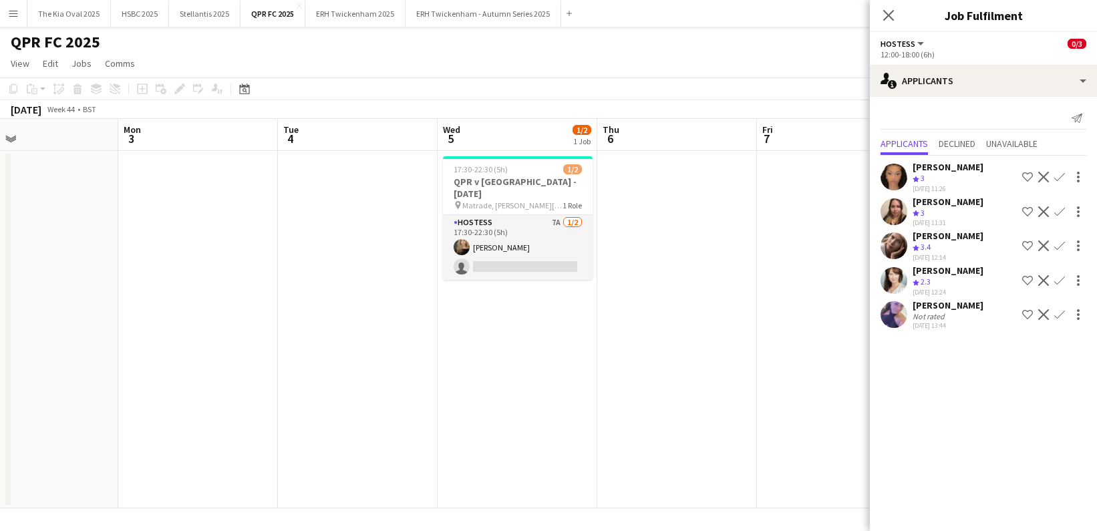
scroll to position [0, 350]
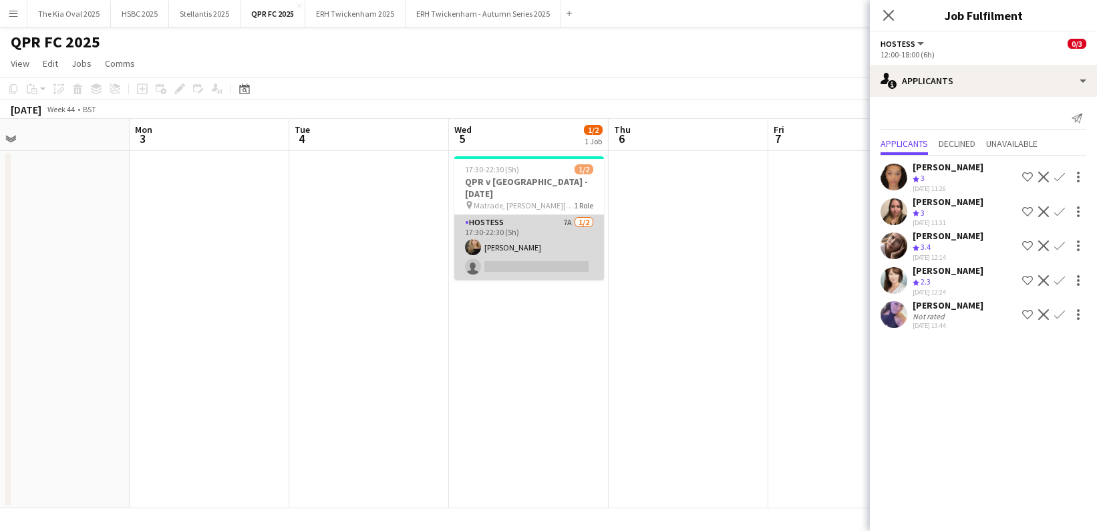
click at [595, 259] on app-card-role "Hostess 7A 1/2 17:30-22:30 (5h) Issy Byrne single-neutral-actions" at bounding box center [529, 247] width 150 height 65
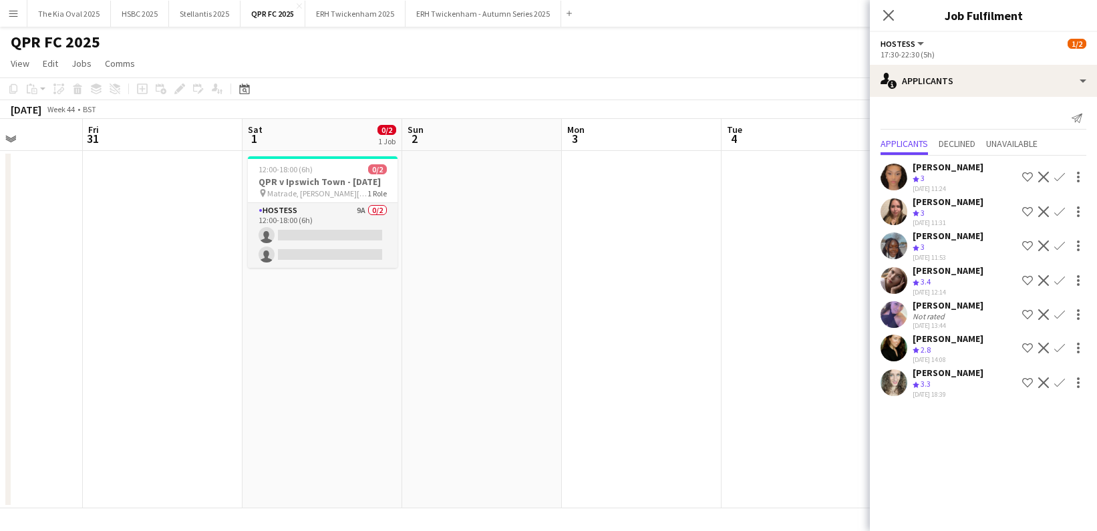
scroll to position [0, 269]
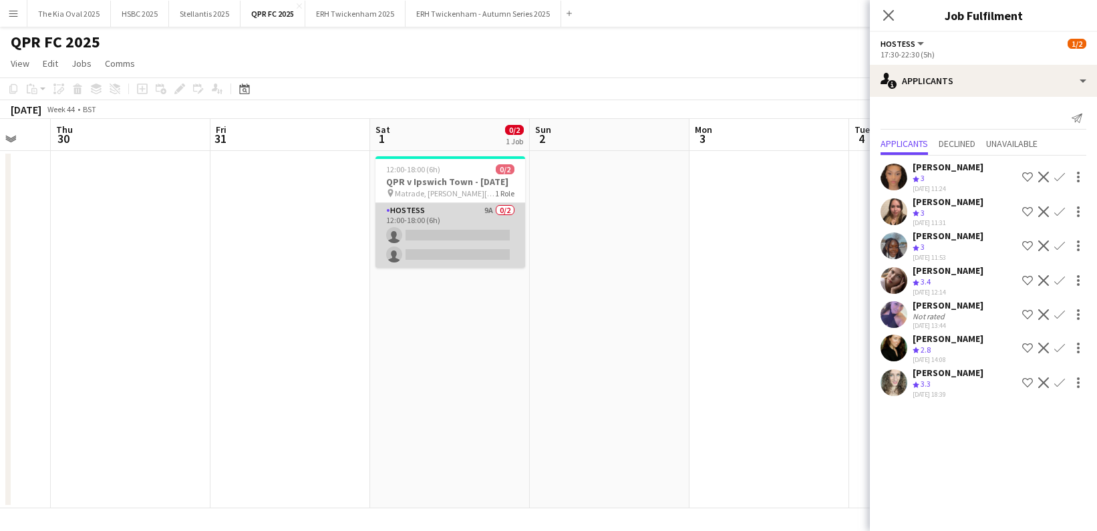
click at [445, 228] on app-card-role "Hostess 9A 0/2 12:00-18:00 (6h) single-neutral-actions single-neutral-actions" at bounding box center [451, 235] width 150 height 65
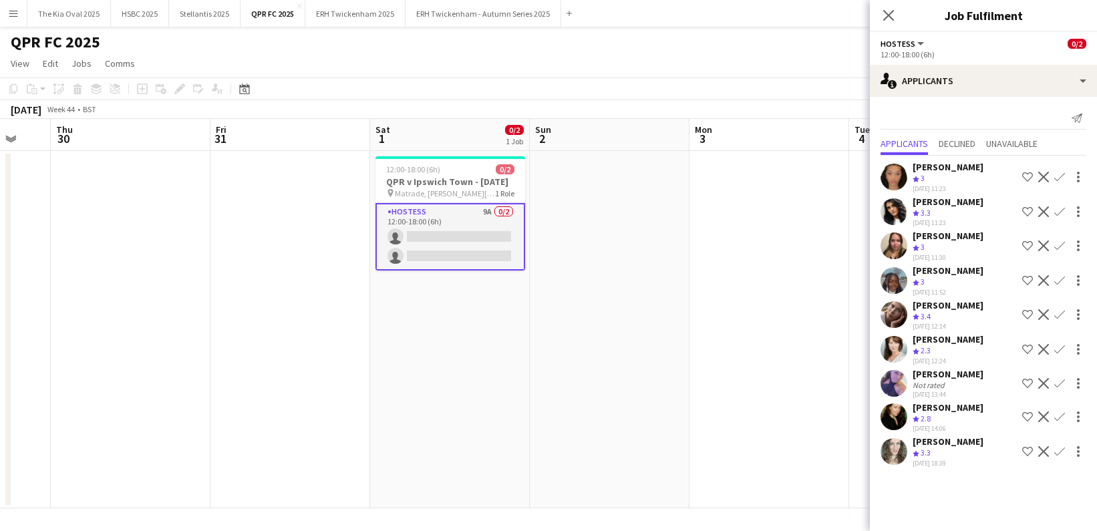
click at [472, 250] on app-card-role "Hostess 9A 0/2 12:00-18:00 (6h) single-neutral-actions single-neutral-actions" at bounding box center [451, 237] width 150 height 68
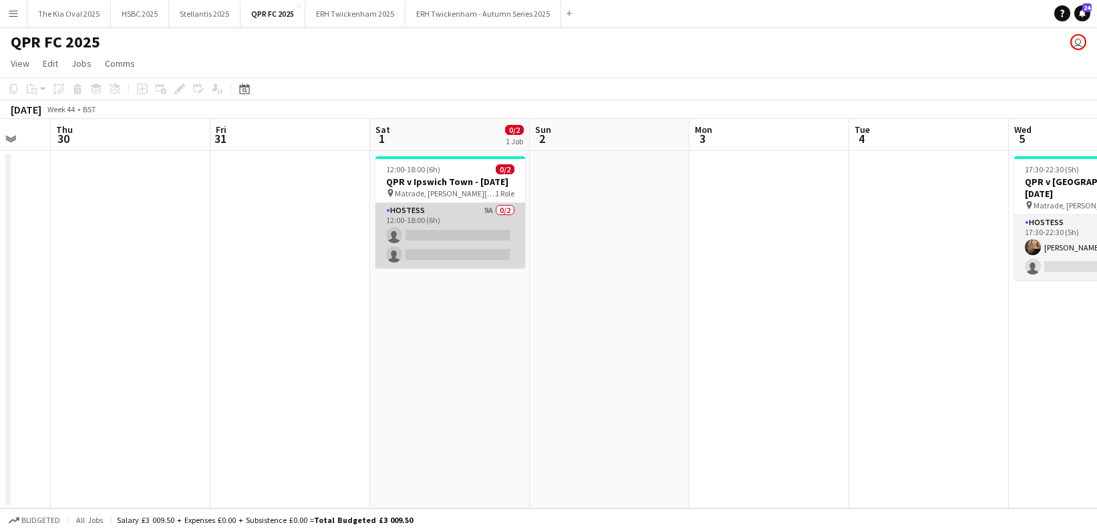
click at [472, 250] on app-card-role "Hostess 9A 0/2 12:00-18:00 (6h) single-neutral-actions single-neutral-actions" at bounding box center [451, 235] width 150 height 65
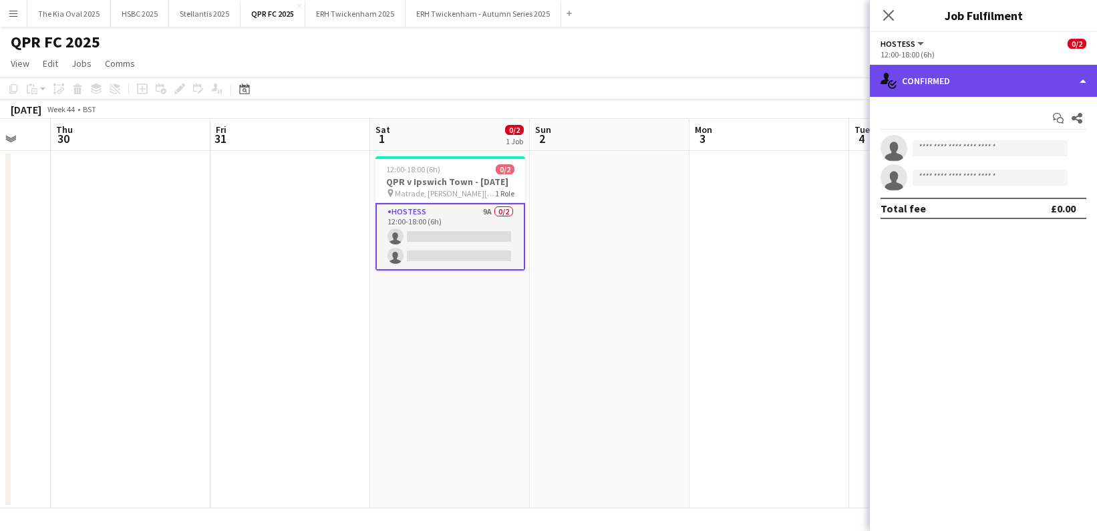
click at [910, 76] on div "single-neutral-actions-check-2 Confirmed" at bounding box center [983, 81] width 227 height 32
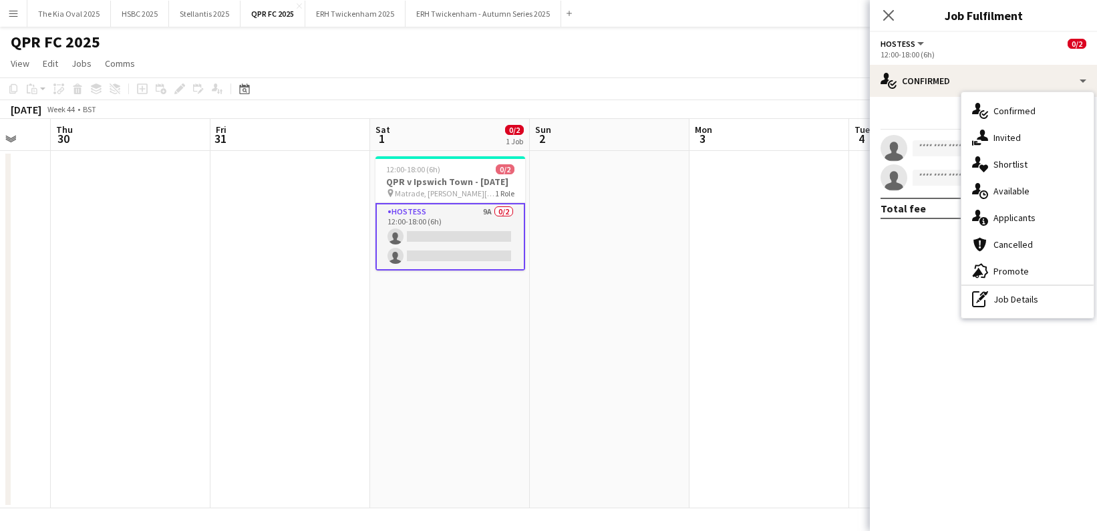
click at [1044, 220] on div "single-neutral-actions-information Applicants" at bounding box center [1028, 218] width 132 height 27
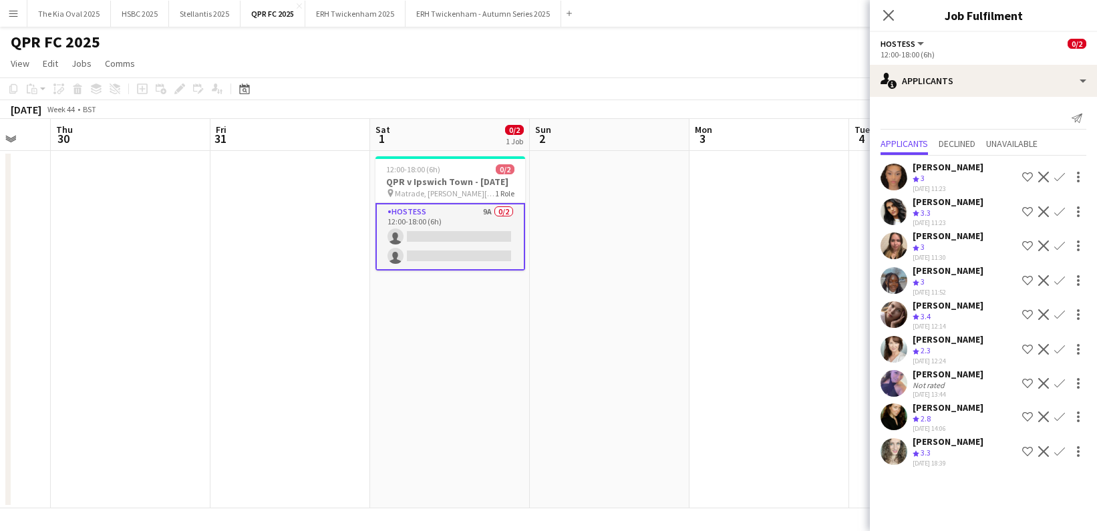
click at [419, 401] on app-date-cell "12:00-18:00 (6h) 0/2 QPR v Ipswich Town - Saturday 1st November'25 pin Matrade,…" at bounding box center [450, 330] width 160 height 358
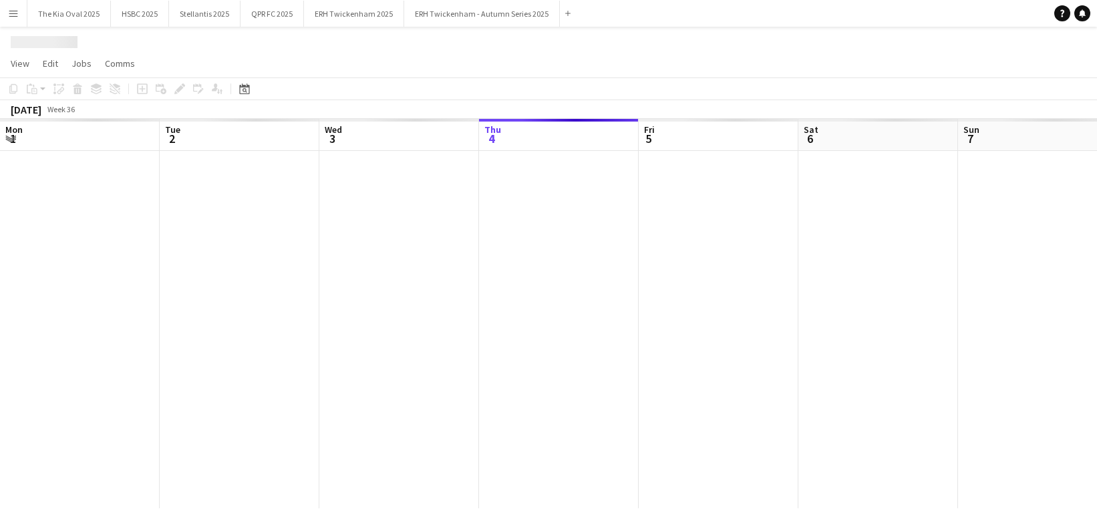
scroll to position [0, 319]
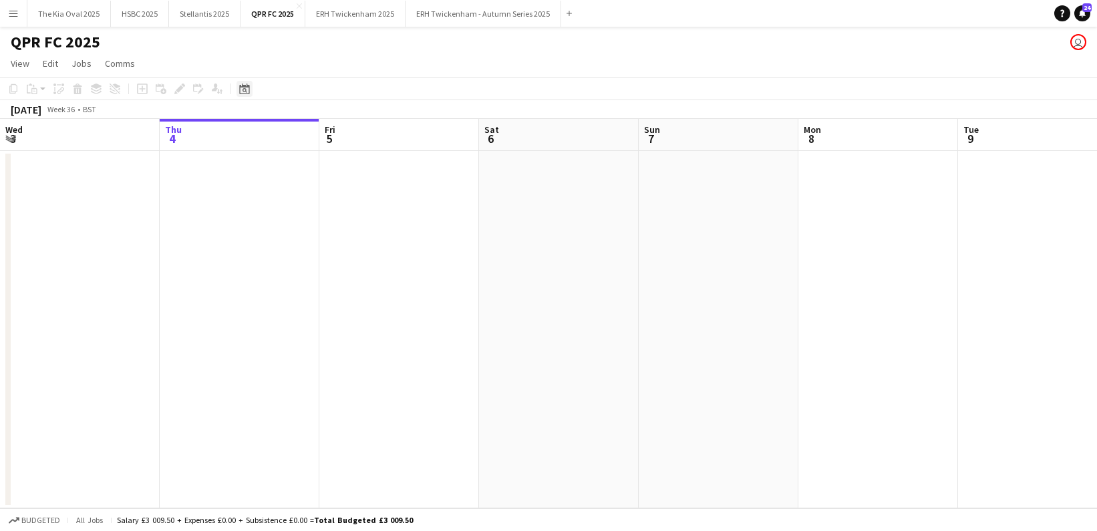
click at [244, 84] on icon "Date picker" at bounding box center [244, 89] width 11 height 11
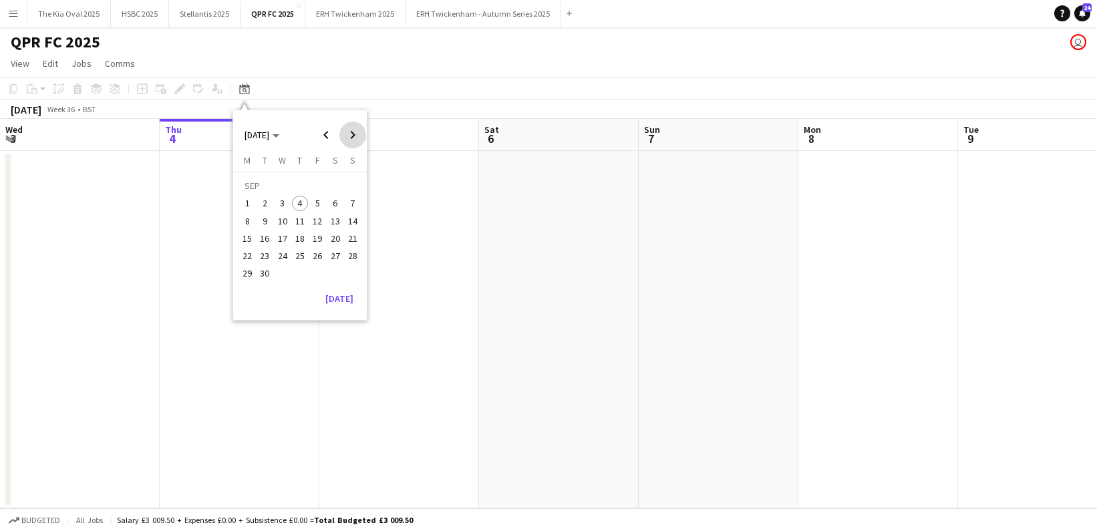
click at [346, 126] on span "Next month" at bounding box center [353, 135] width 27 height 27
click at [354, 127] on span "Next month" at bounding box center [353, 135] width 27 height 27
click at [339, 186] on span "1" at bounding box center [335, 187] width 16 height 19
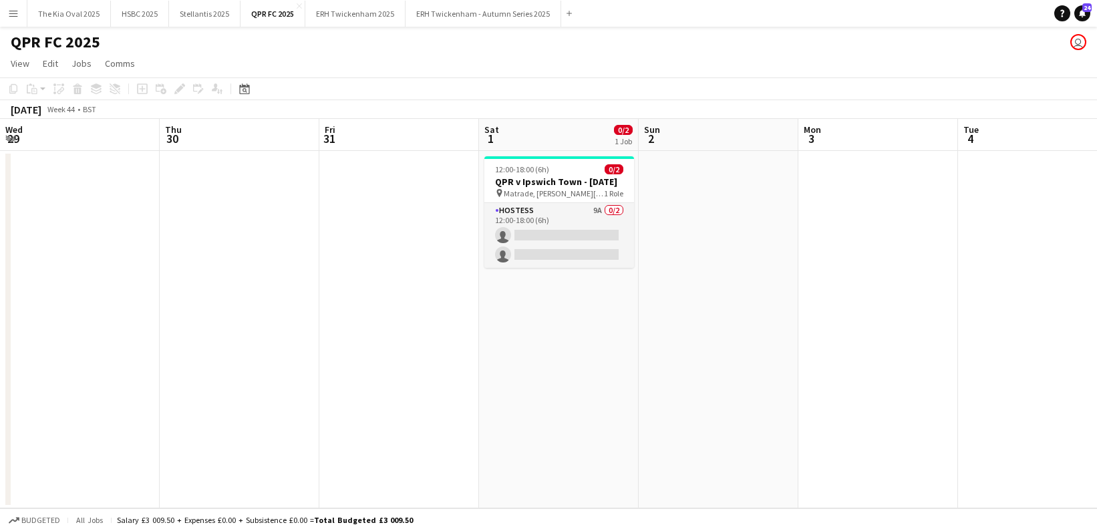
scroll to position [0, 460]
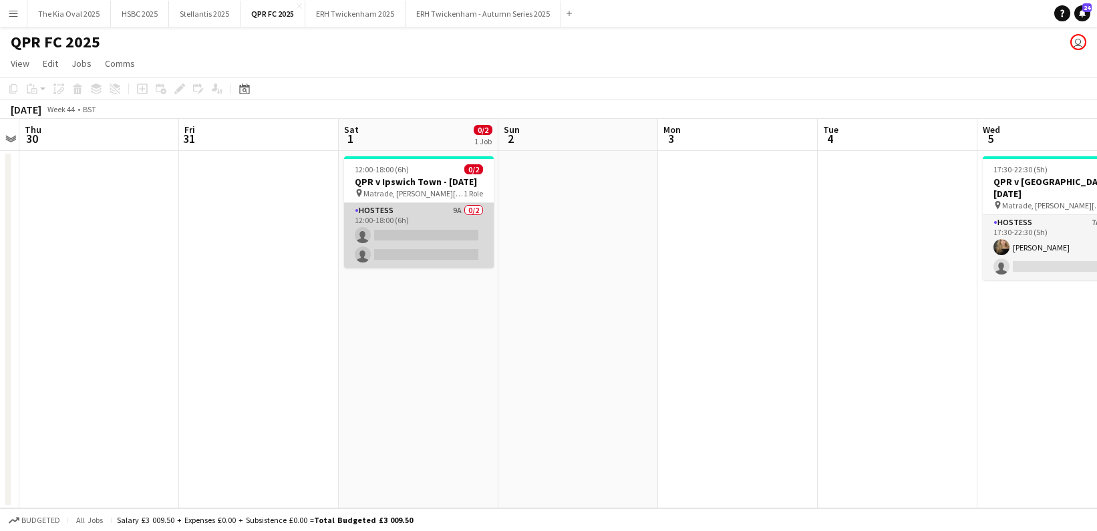
click at [426, 233] on app-card-role "Hostess 9A 0/2 12:00-18:00 (6h) single-neutral-actions single-neutral-actions" at bounding box center [419, 235] width 150 height 65
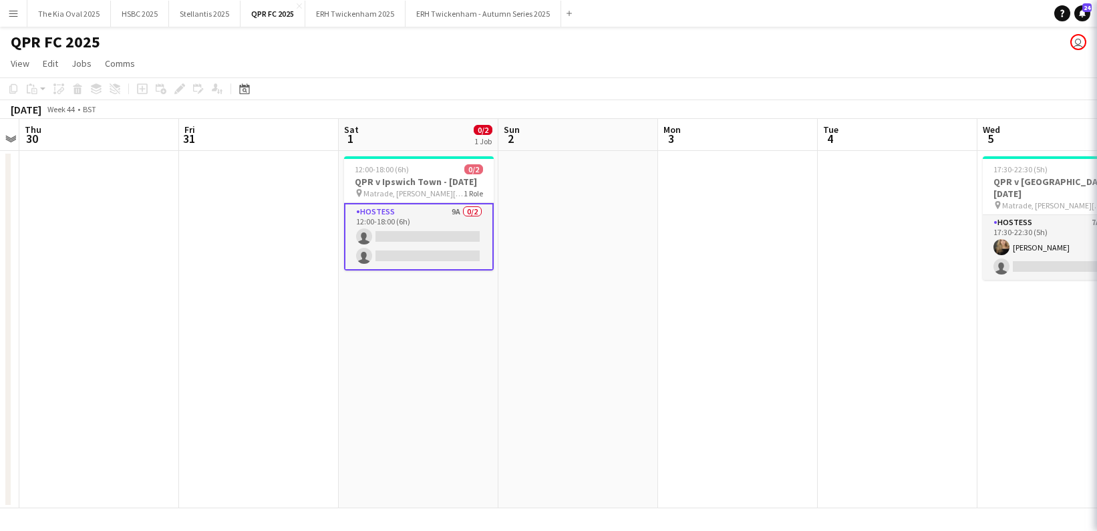
scroll to position [0, 458]
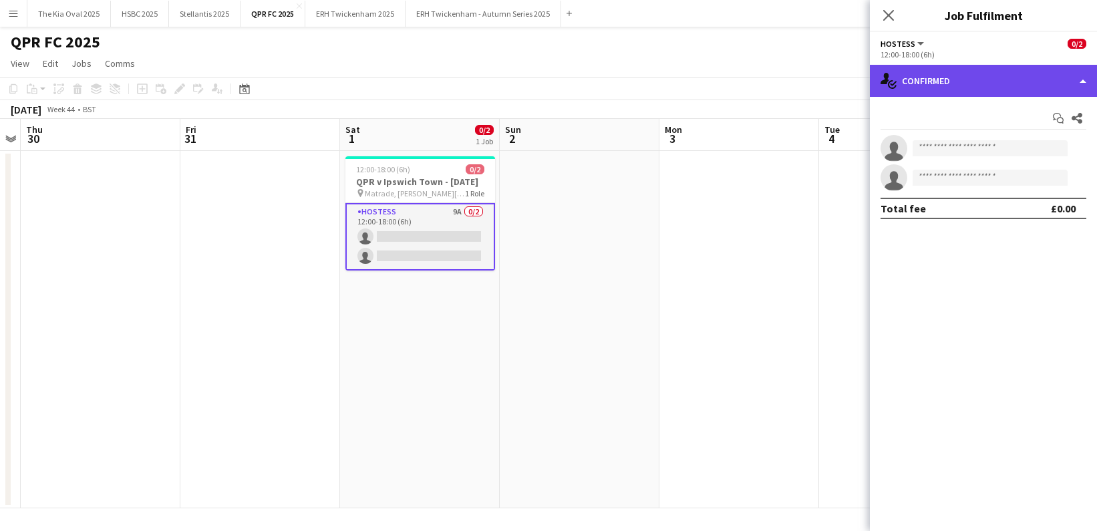
click at [1011, 74] on div "single-neutral-actions-check-2 Confirmed" at bounding box center [983, 81] width 227 height 32
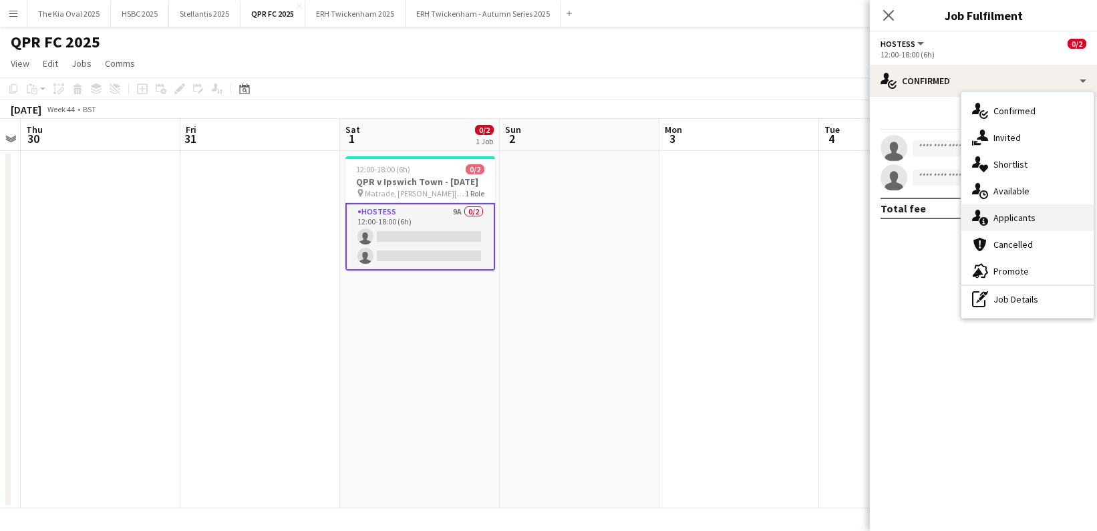
click at [1063, 225] on div "single-neutral-actions-information Applicants" at bounding box center [1028, 218] width 132 height 27
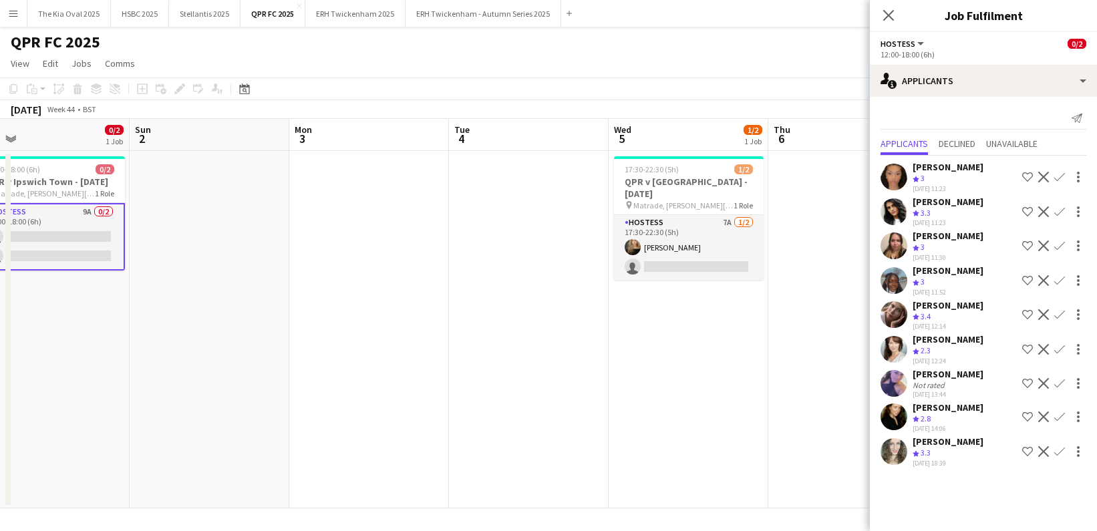
scroll to position [0, 507]
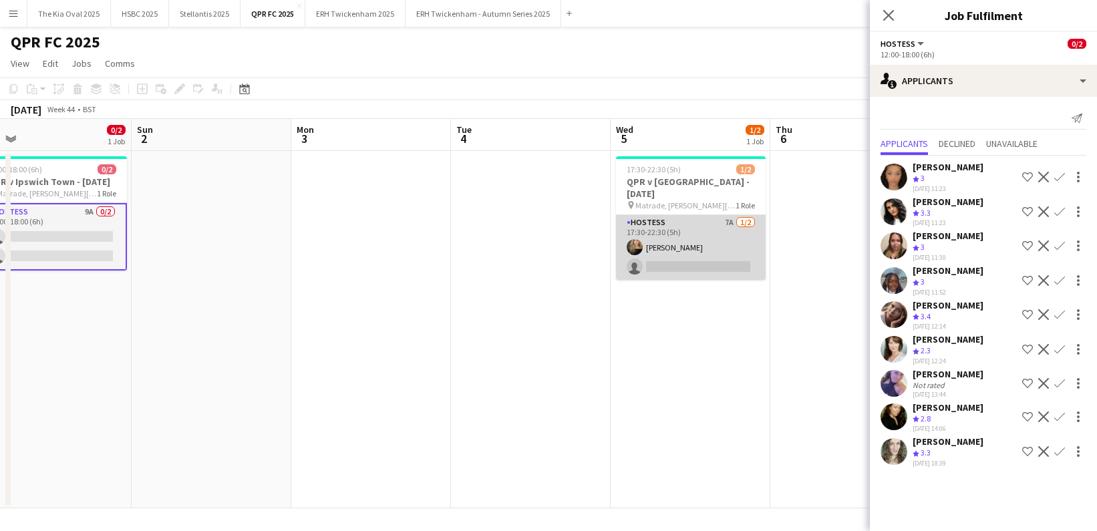
click at [718, 233] on app-card-role "Hostess 7A 1/2 17:30-22:30 (5h) Issy Byrne single-neutral-actions" at bounding box center [691, 247] width 150 height 65
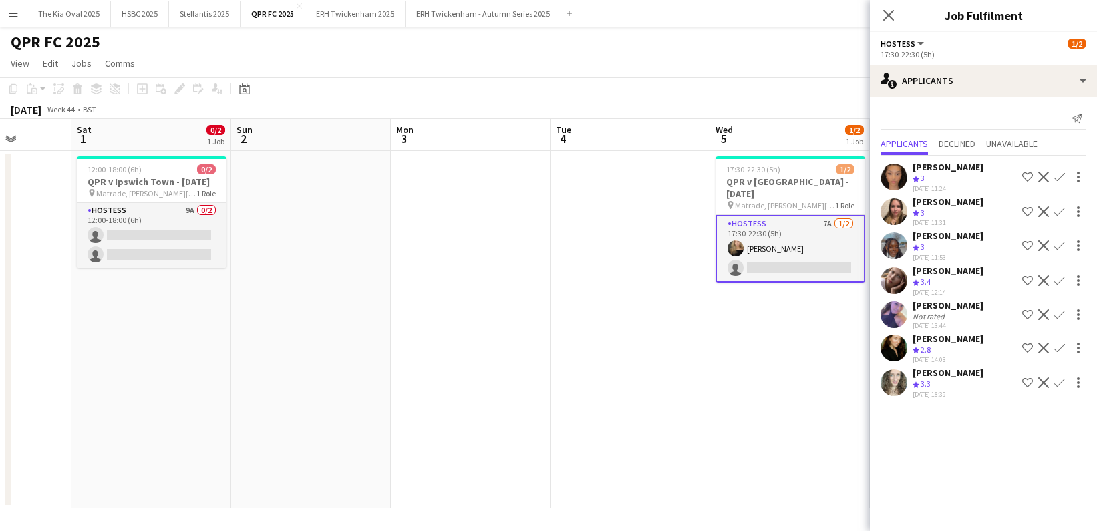
scroll to position [0, 410]
click at [1009, 142] on span "Unavailable" at bounding box center [1011, 143] width 51 height 9
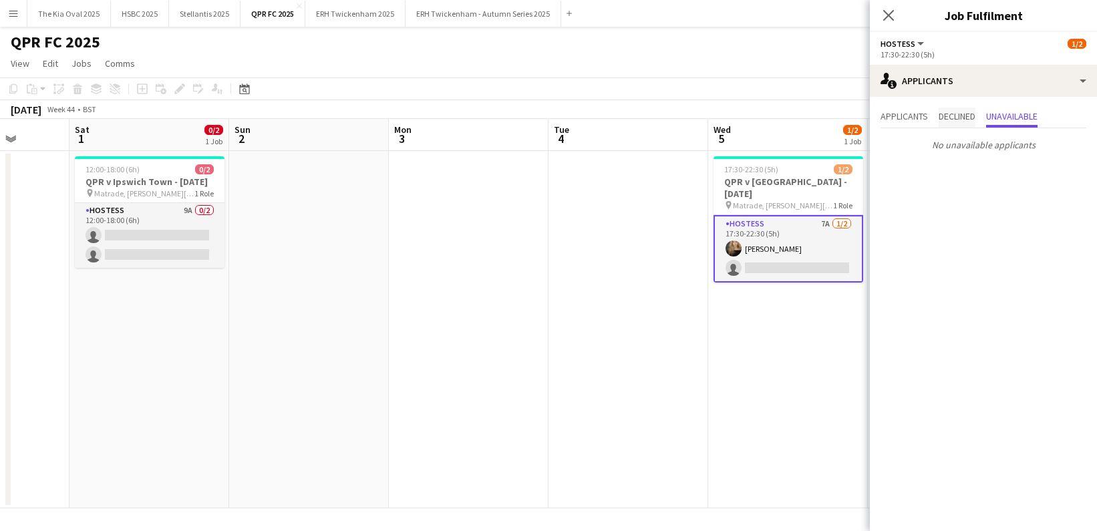
click at [956, 122] on span "Declined" at bounding box center [957, 118] width 37 height 20
click at [906, 116] on span "Applicants" at bounding box center [904, 116] width 47 height 9
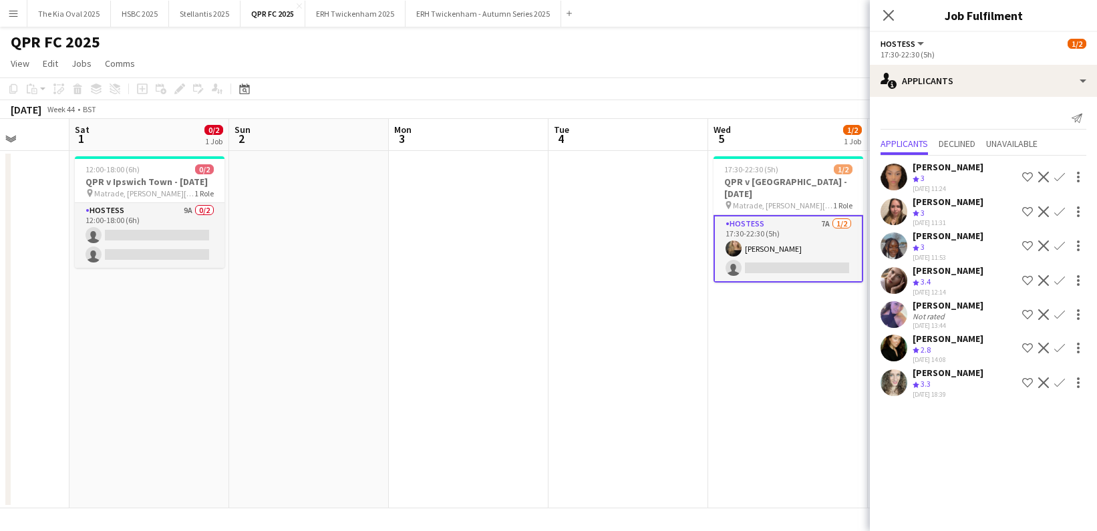
click at [424, 245] on app-date-cell at bounding box center [469, 330] width 160 height 358
